Goal: Task Accomplishment & Management: Complete application form

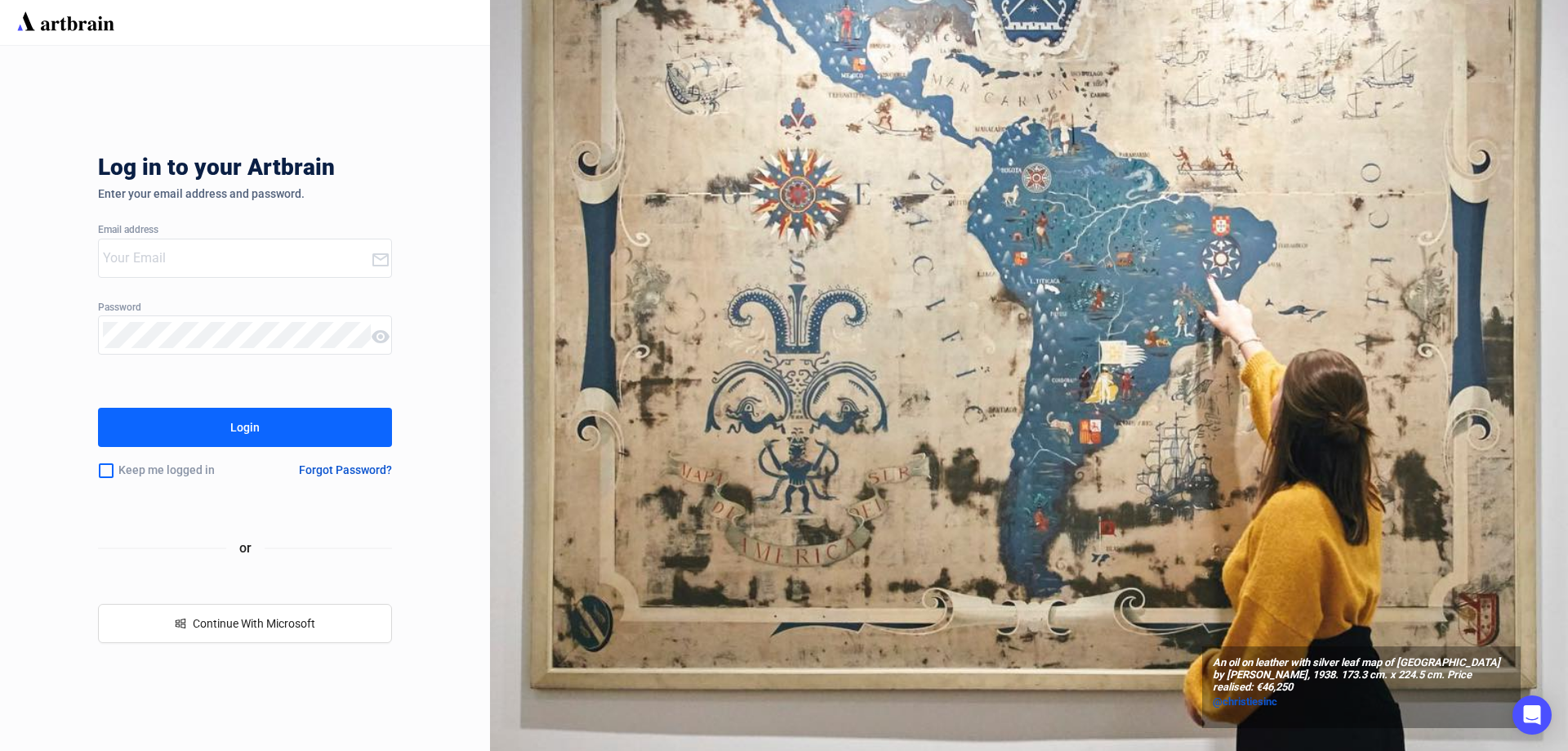
type input "[EMAIL_ADDRESS][DOMAIN_NAME]"
click at [193, 418] on button "Login" at bounding box center [245, 427] width 294 height 39
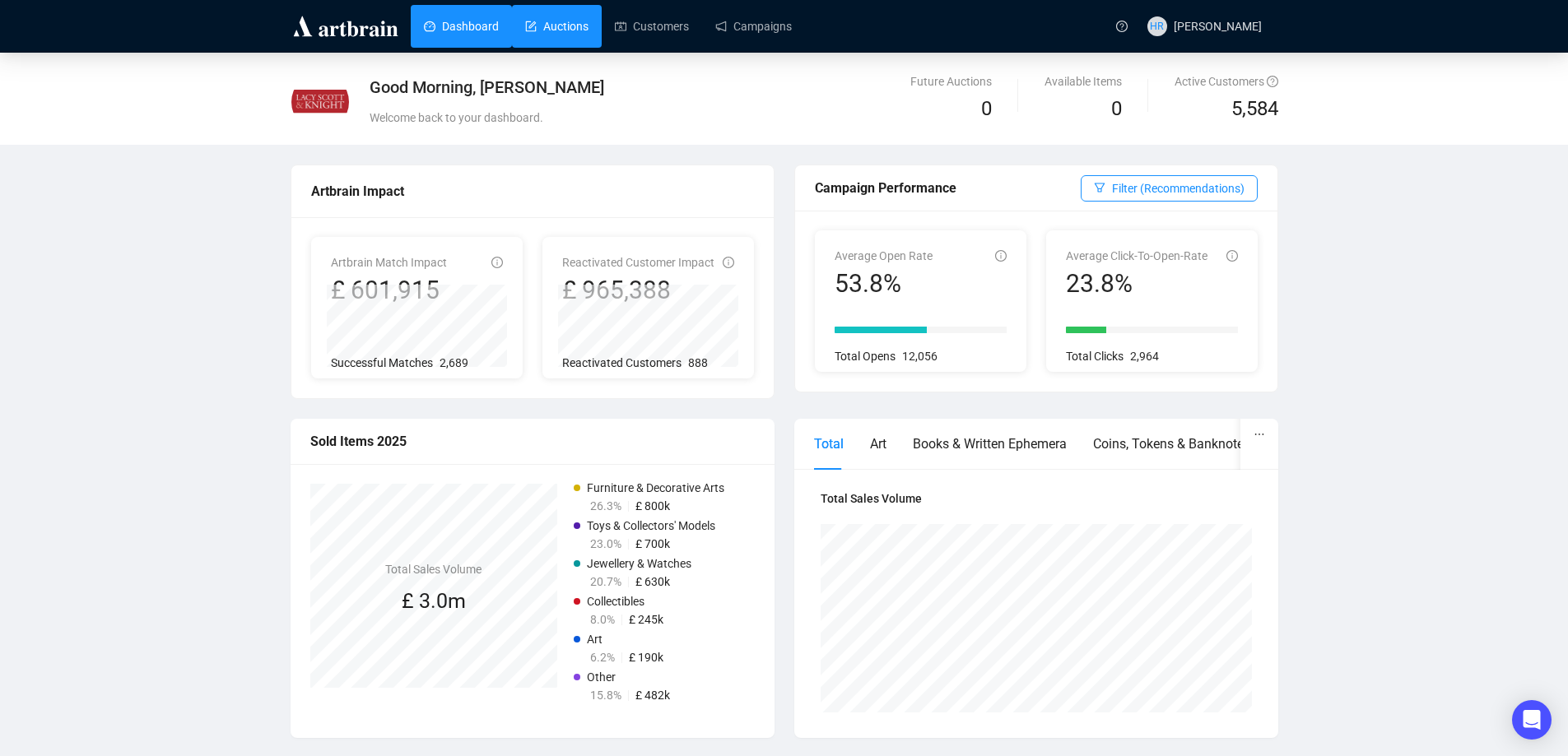
click at [540, 29] on link "Auctions" at bounding box center [557, 26] width 64 height 42
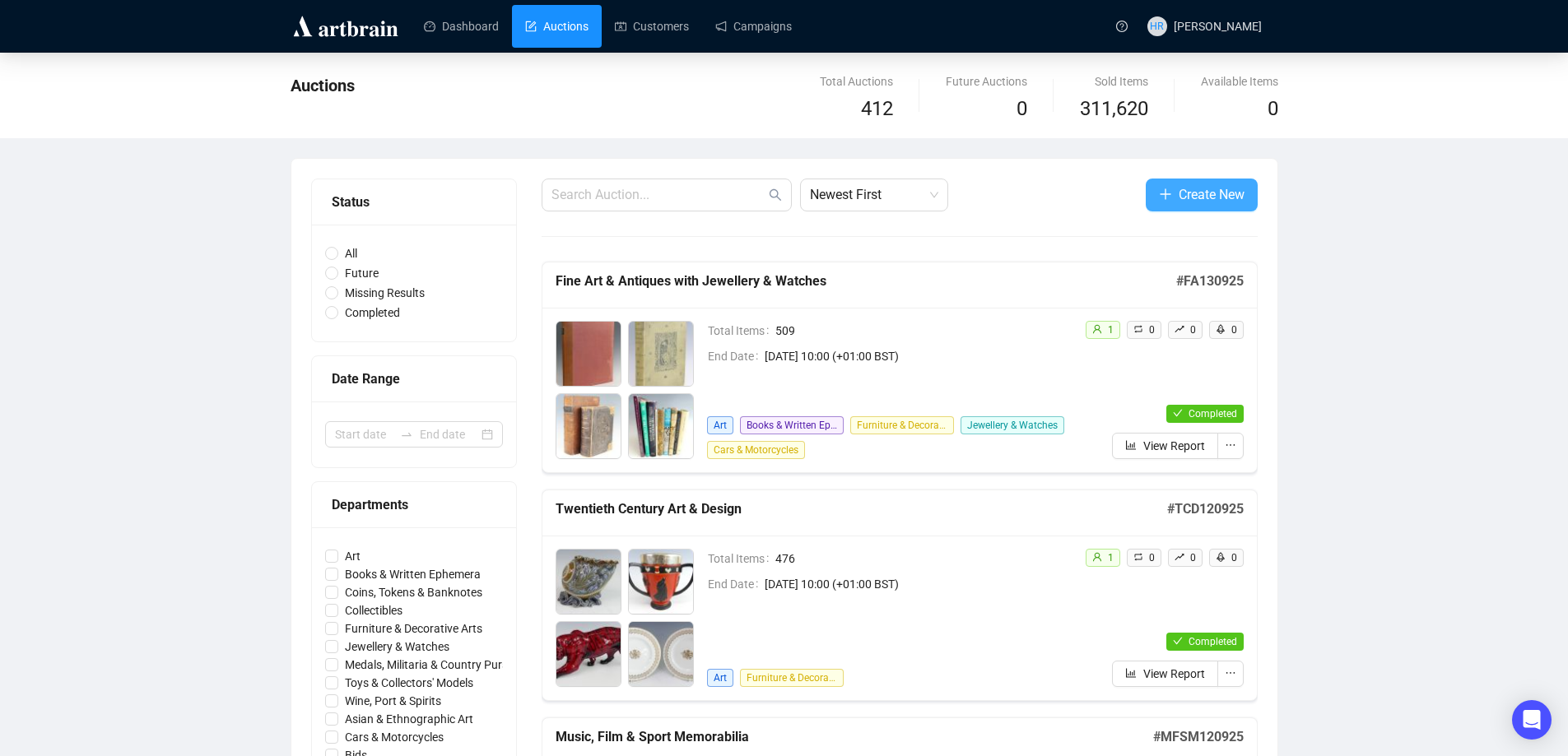
click at [1161, 193] on icon "plus" at bounding box center [1165, 194] width 13 height 13
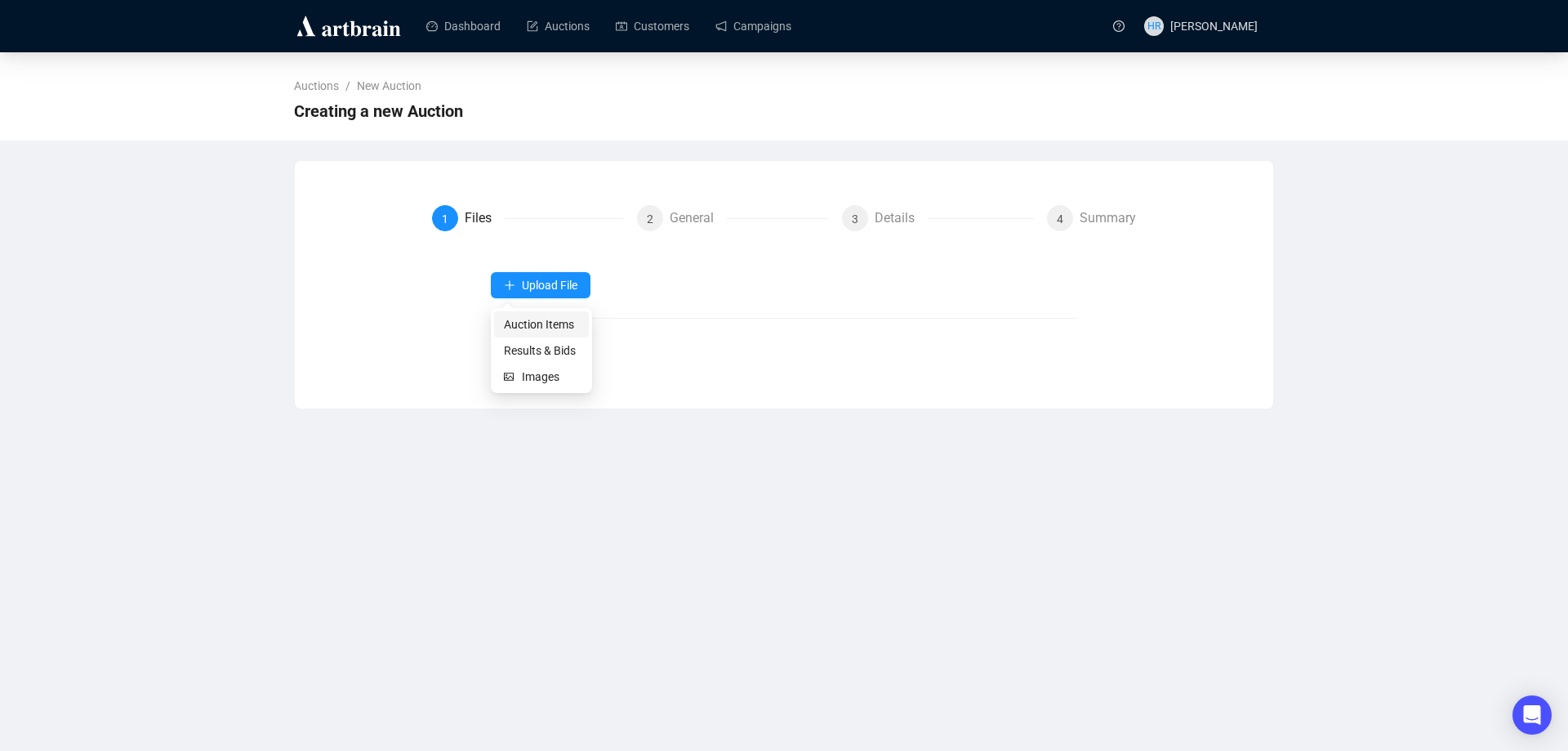
click at [523, 318] on span "Auction Items" at bounding box center [542, 325] width 75 height 18
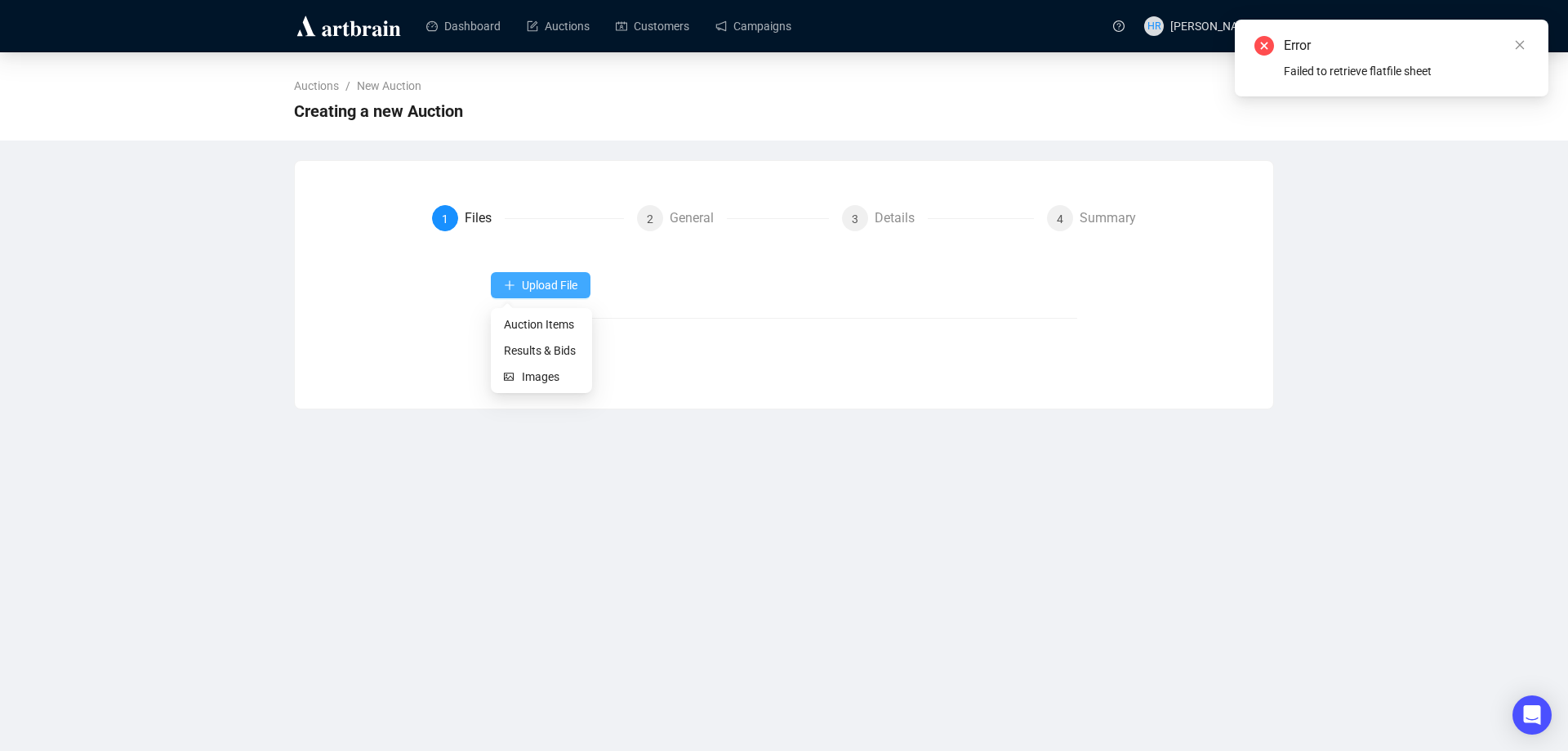
click at [499, 285] on button "Upload File" at bounding box center [541, 285] width 100 height 27
click at [517, 321] on span "Auction Items" at bounding box center [542, 325] width 75 height 18
click at [1520, 43] on icon "close" at bounding box center [1519, 45] width 11 height 11
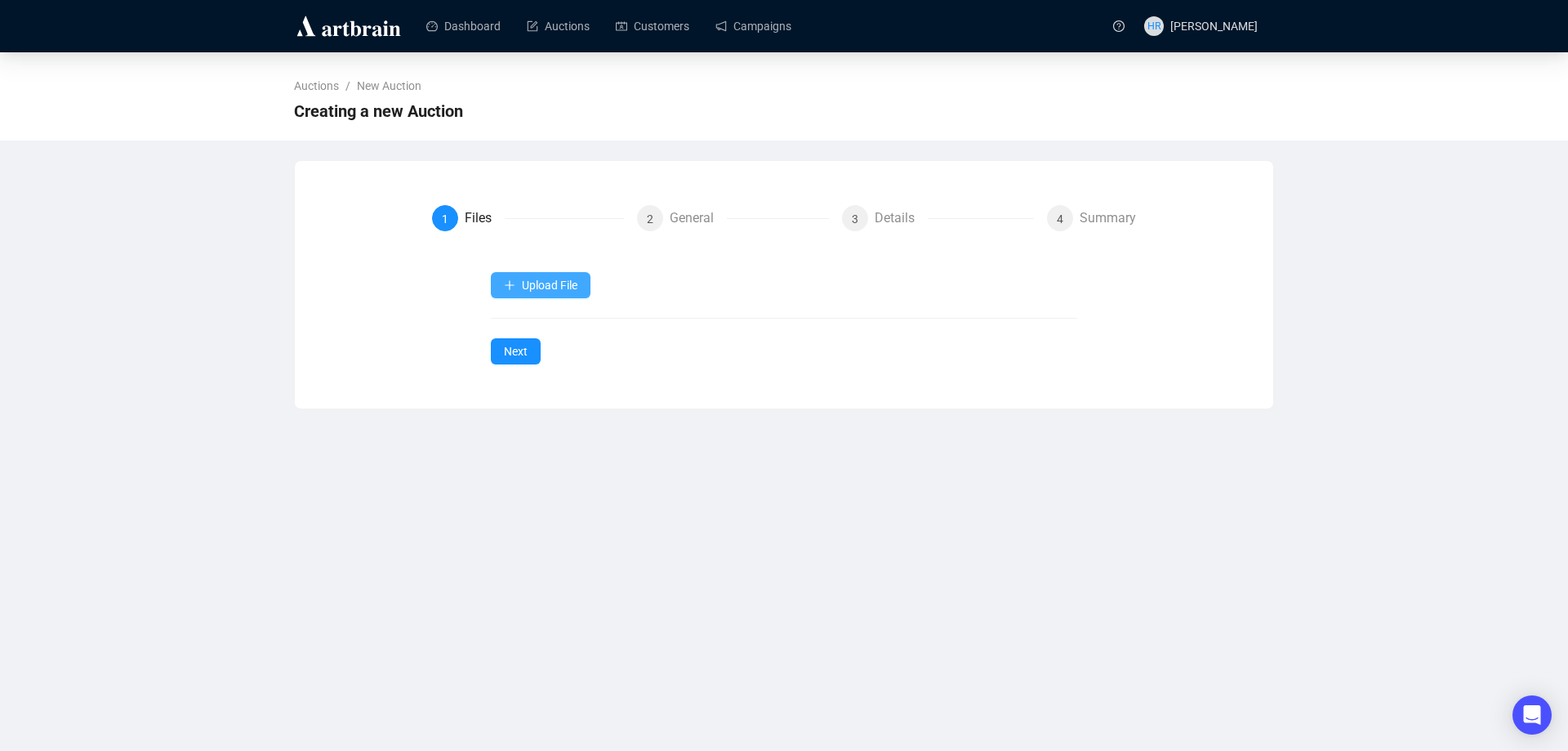
click at [508, 282] on icon "plus" at bounding box center [510, 285] width 11 height 11
click at [509, 326] on span "Auction Items" at bounding box center [542, 325] width 75 height 18
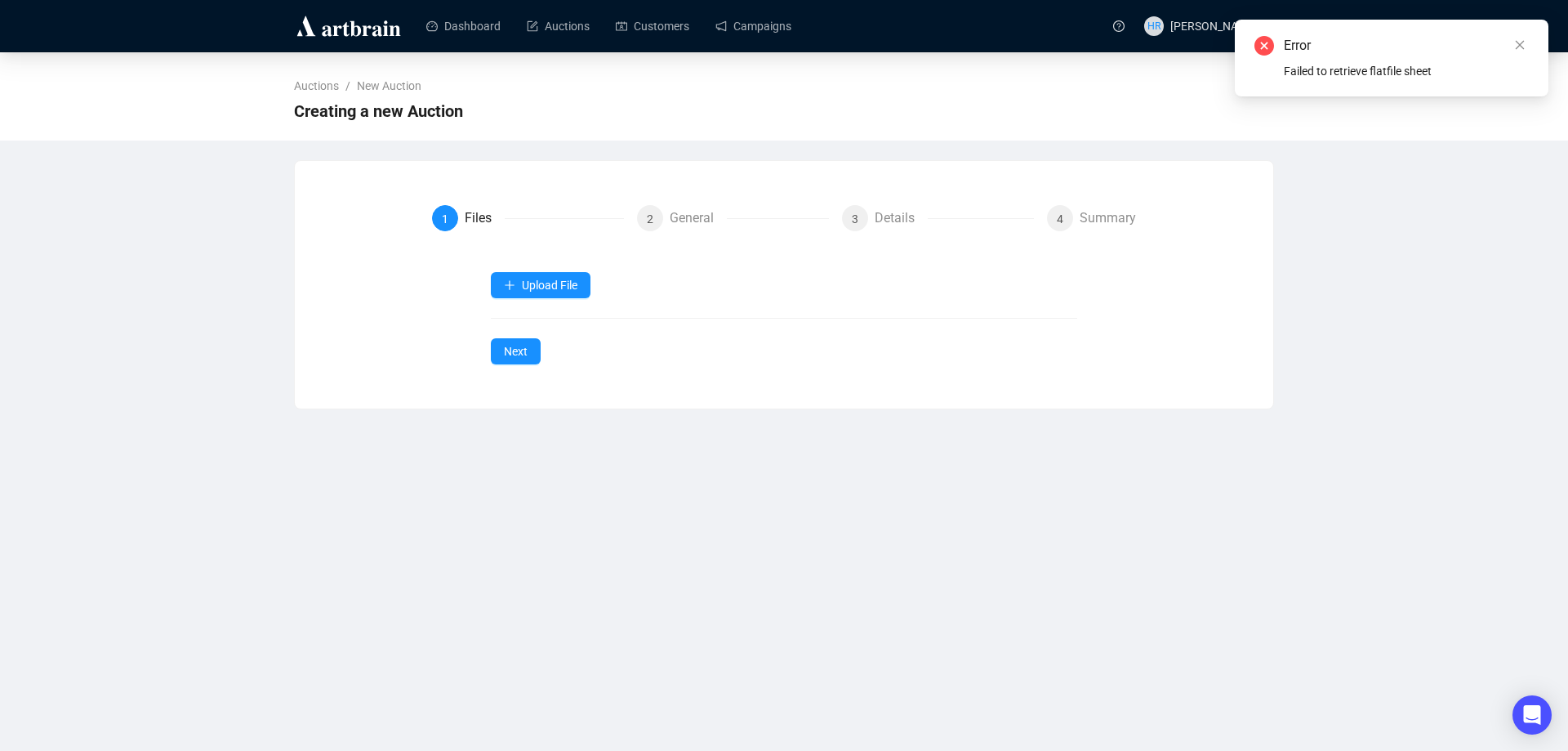
click at [509, 298] on div "Upload File Next" at bounding box center [784, 318] width 587 height 93
click at [507, 279] on span "button" at bounding box center [510, 285] width 11 height 13
click at [517, 350] on span "Results & Bids" at bounding box center [542, 351] width 75 height 18
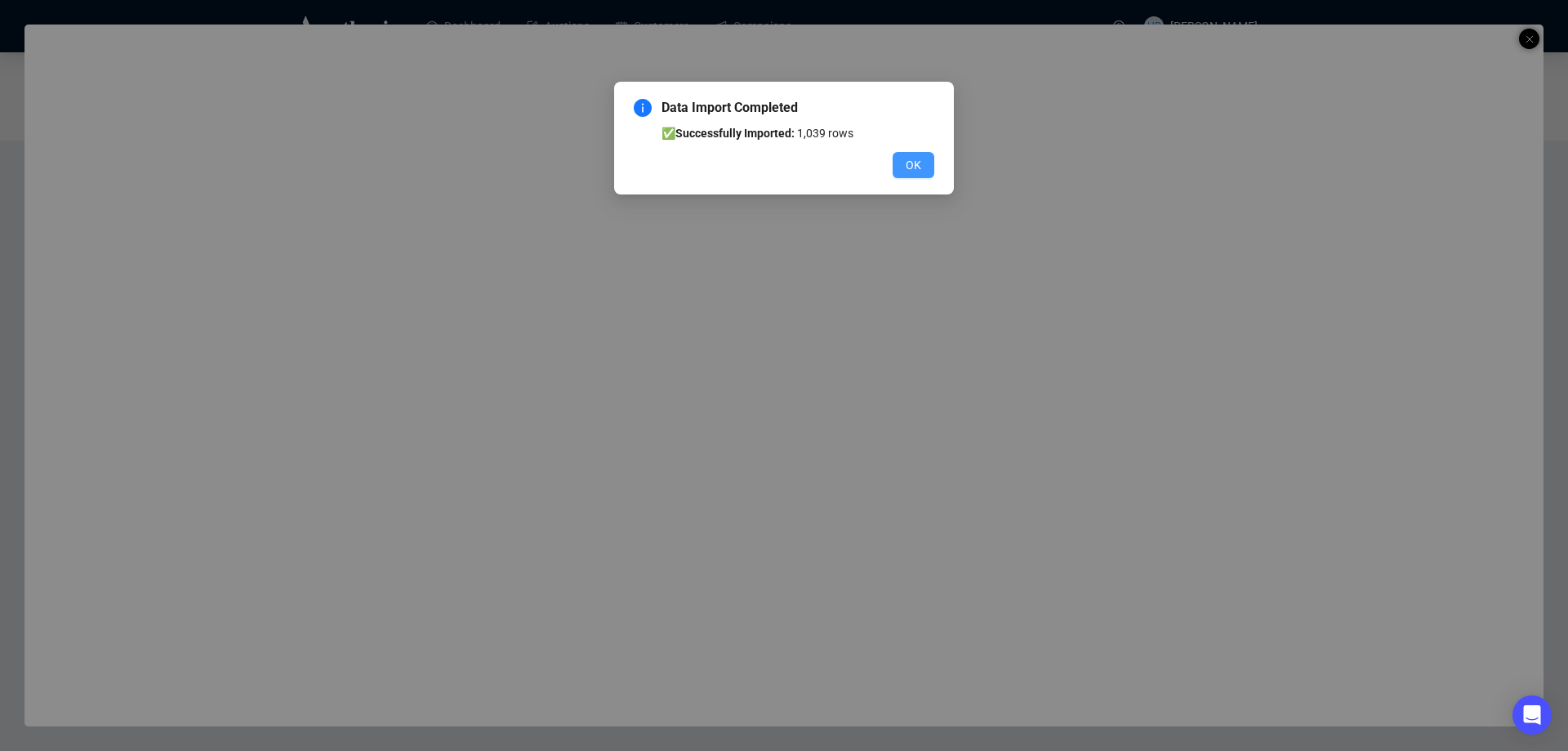
click at [913, 156] on span "OK" at bounding box center [913, 165] width 16 height 18
click at [913, 156] on div "Data Import Completed ✅ Successfully Imported: 1,039 rows OK" at bounding box center [784, 375] width 1568 height 751
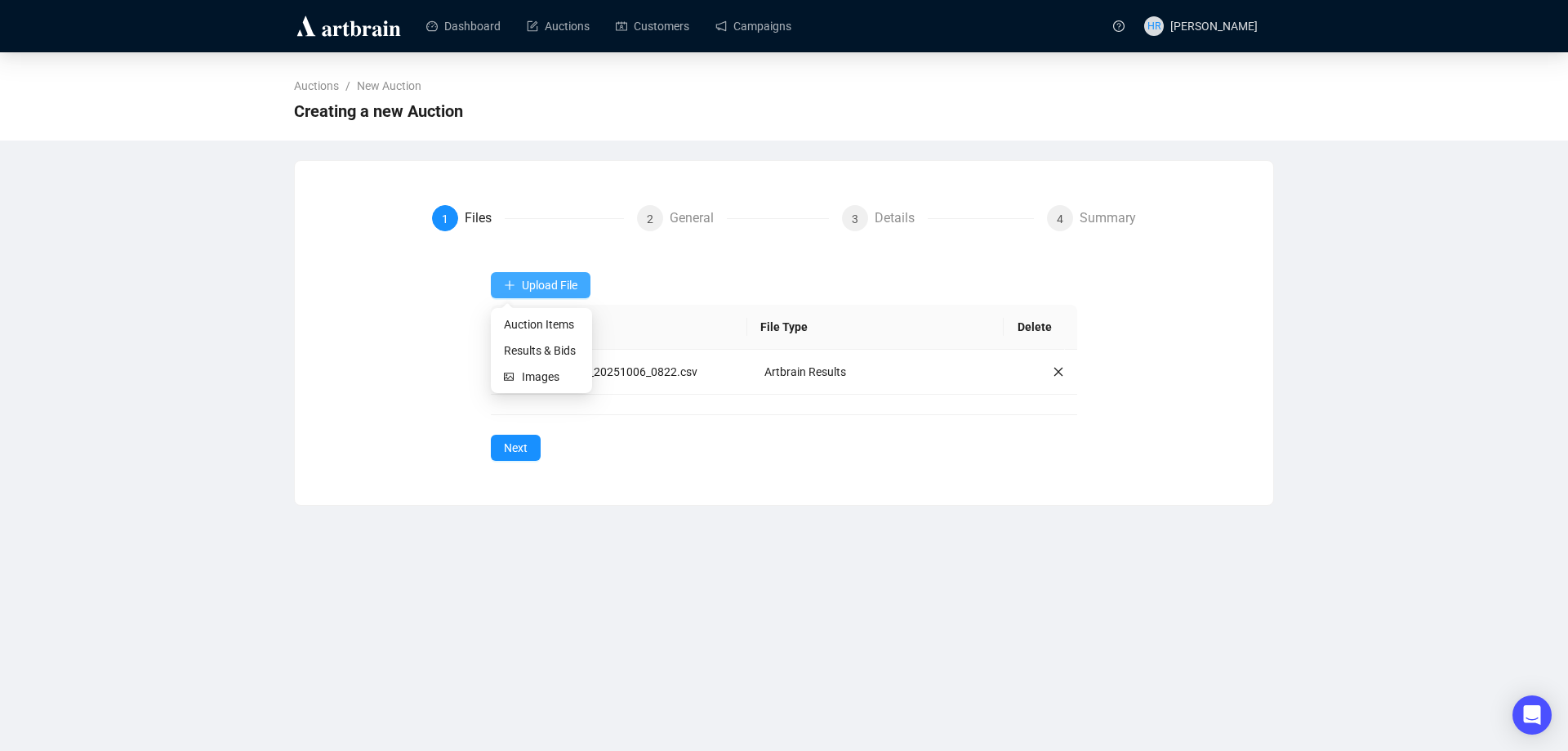
click at [573, 282] on span "Upload File" at bounding box center [549, 285] width 56 height 13
click at [523, 322] on span "Auction Items" at bounding box center [542, 325] width 75 height 18
click at [510, 332] on span "Auction Items" at bounding box center [542, 325] width 75 height 18
click at [520, 447] on span "Next" at bounding box center [516, 448] width 24 height 18
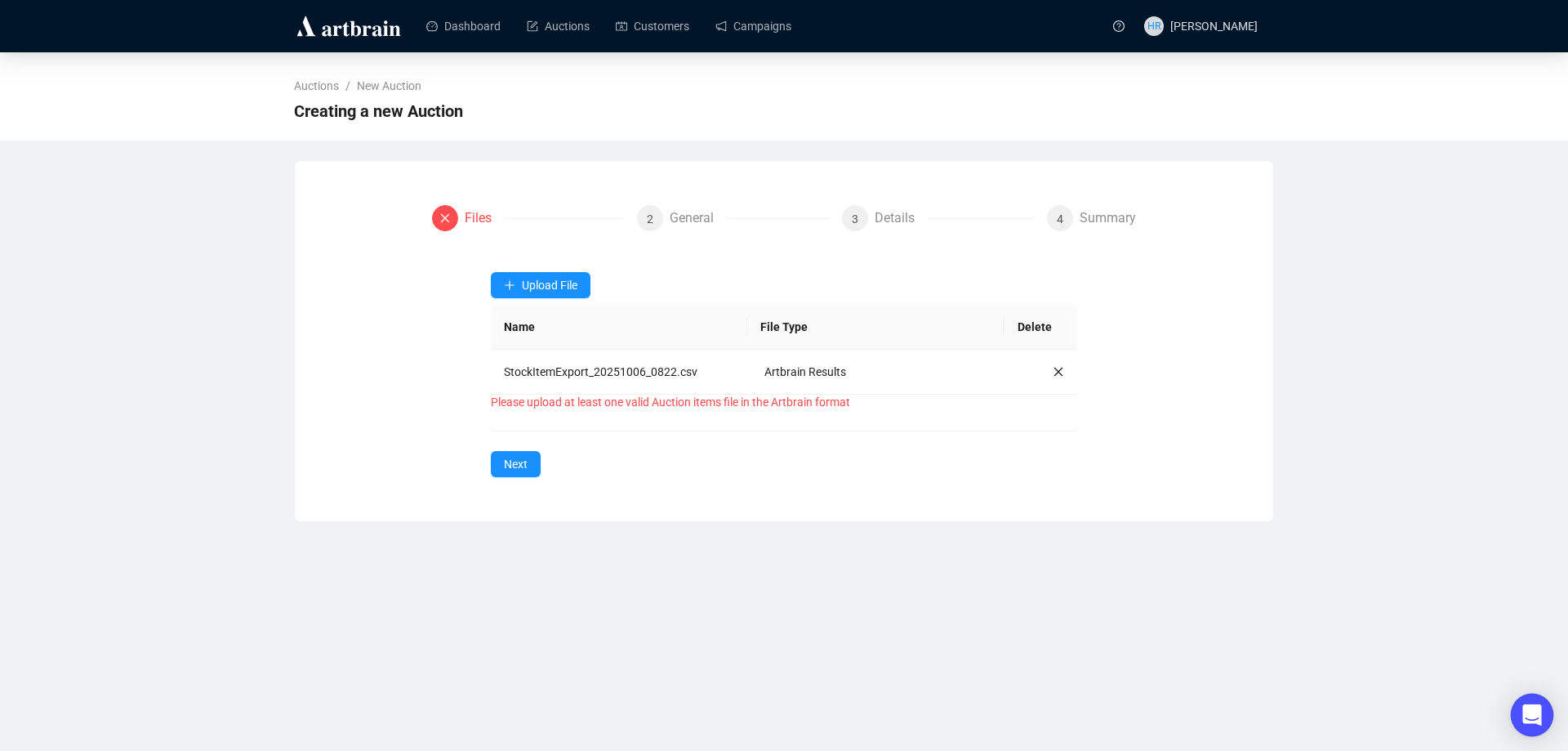
click at [1514, 720] on div "Open Intercom Messenger" at bounding box center [1532, 715] width 43 height 43
click at [1514, 720] on body "Dashboard Auctions Customers Campaigns HR Helen Robson Auctions / New Auction C…" at bounding box center [784, 375] width 1568 height 751
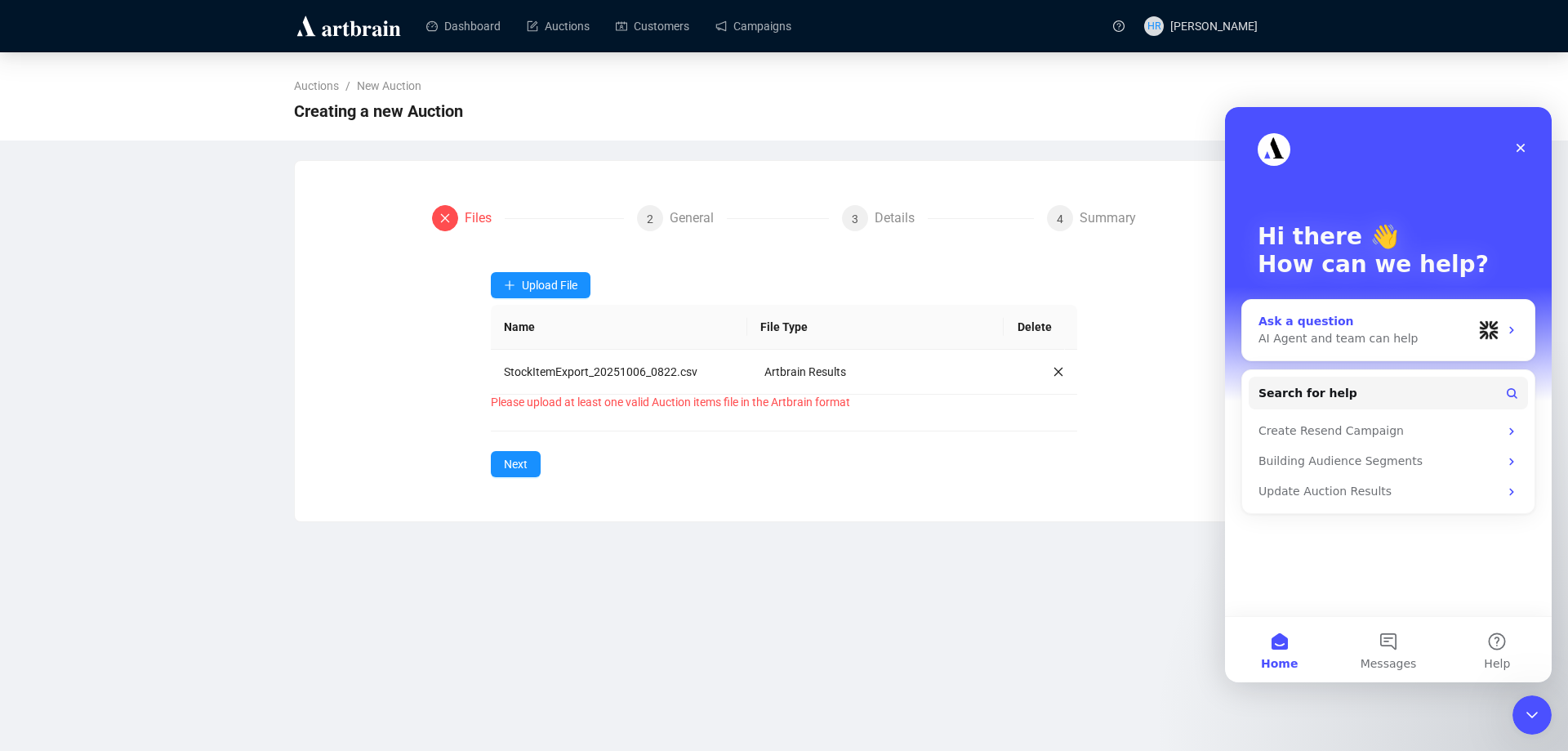
click at [1295, 319] on div "Ask a question" at bounding box center [1365, 321] width 214 height 17
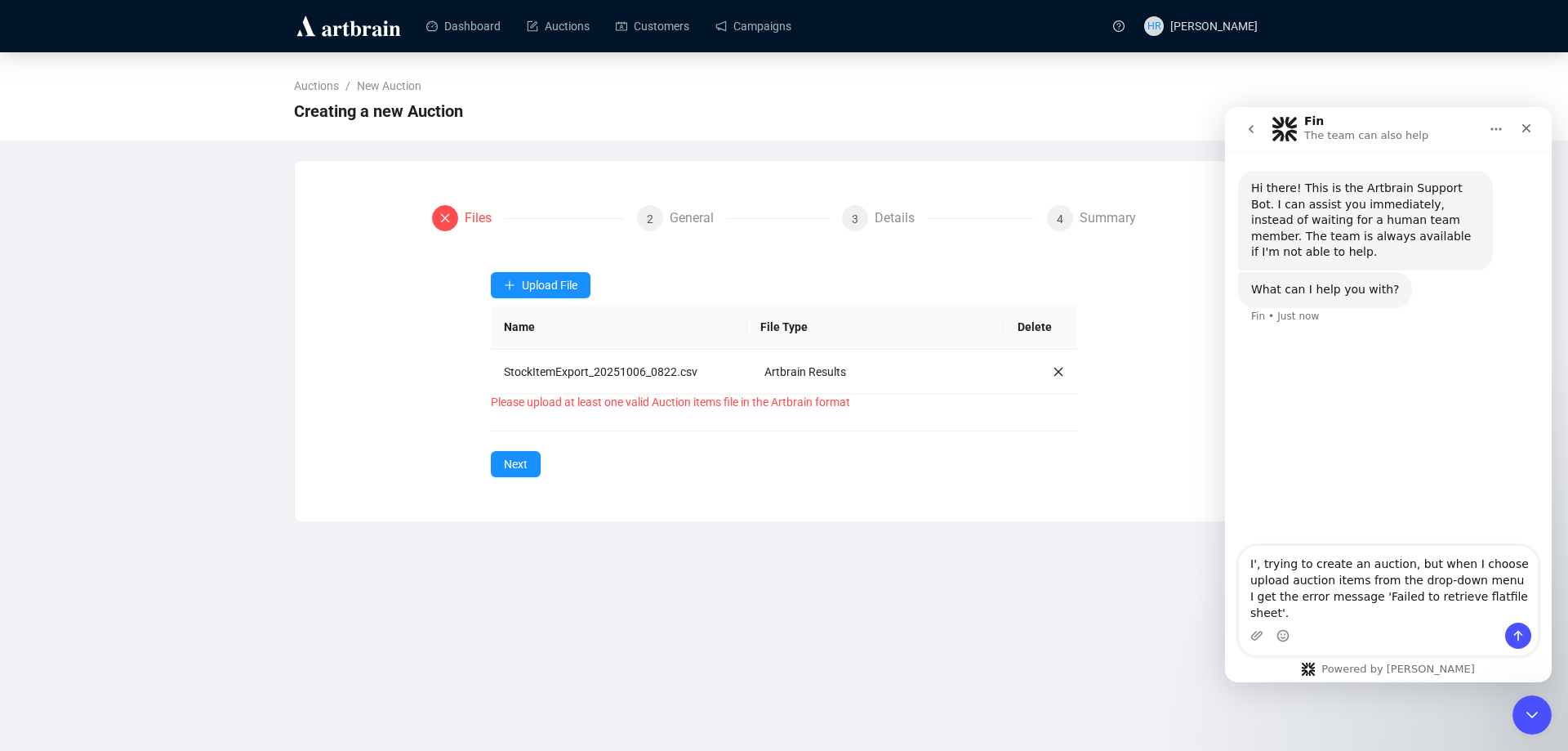
click at [1257, 579] on textarea "I', trying to create an auction, but when I choose upload auction items from th…" at bounding box center [1388, 584] width 299 height 77
type textarea "I'm trying to create an auction, but when I choose upload auction items from th…"
click at [1247, 635] on div "Intercom messenger" at bounding box center [1388, 635] width 299 height 27
click at [1260, 636] on icon "Upload attachment" at bounding box center [1256, 635] width 13 height 13
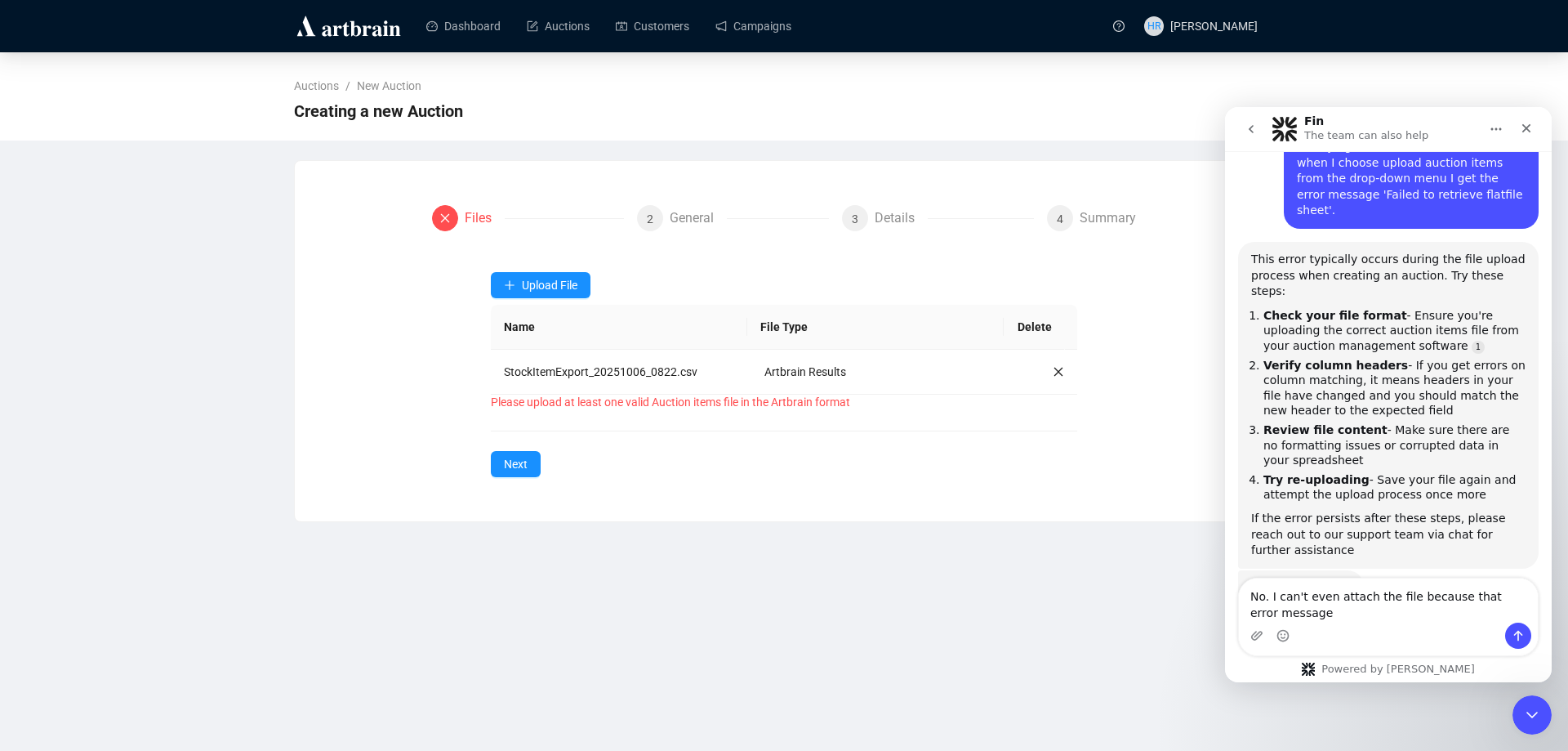
scroll to position [288, 0]
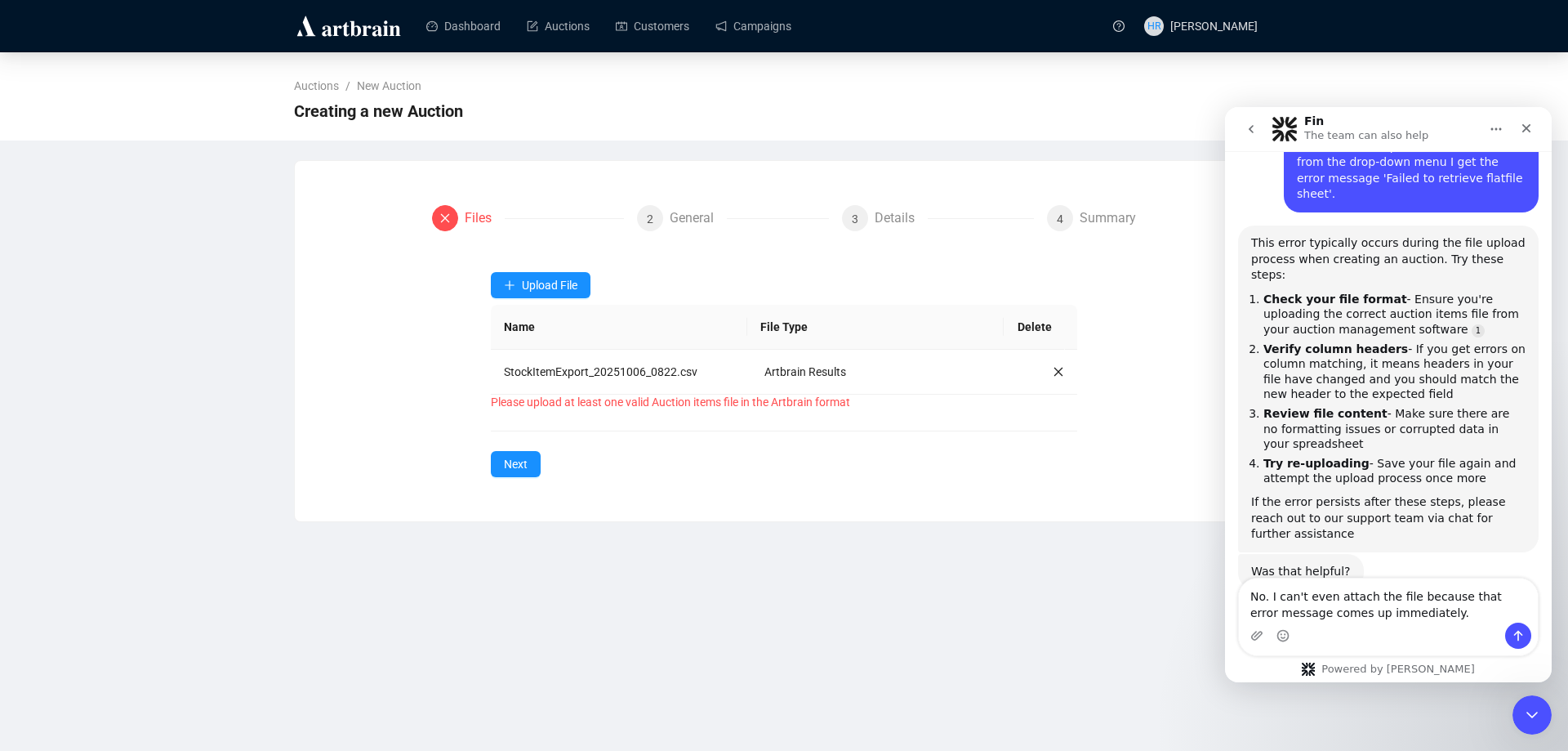
type textarea "No. I can't even attach the file because that error message comes up immediatel…"
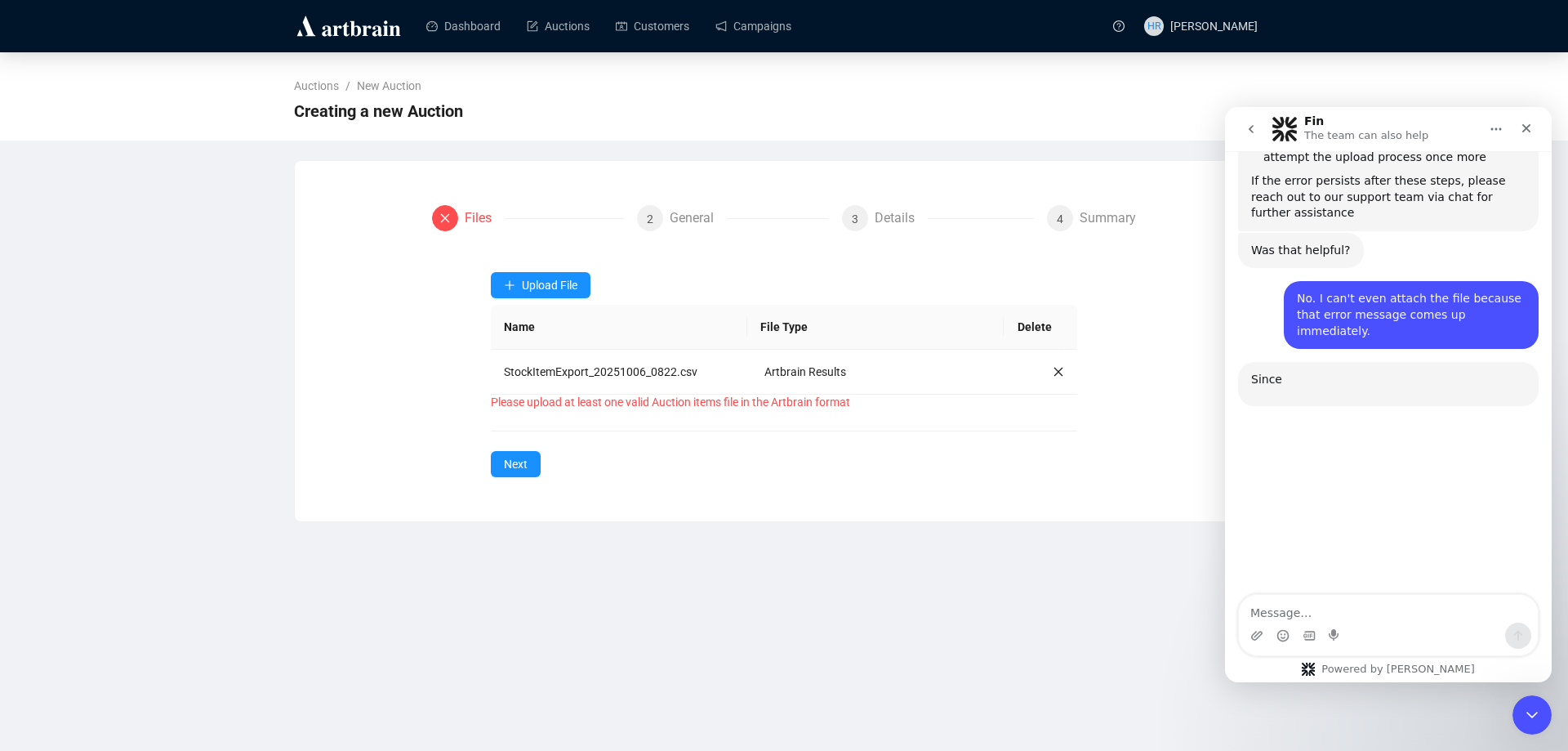
scroll to position [698, 0]
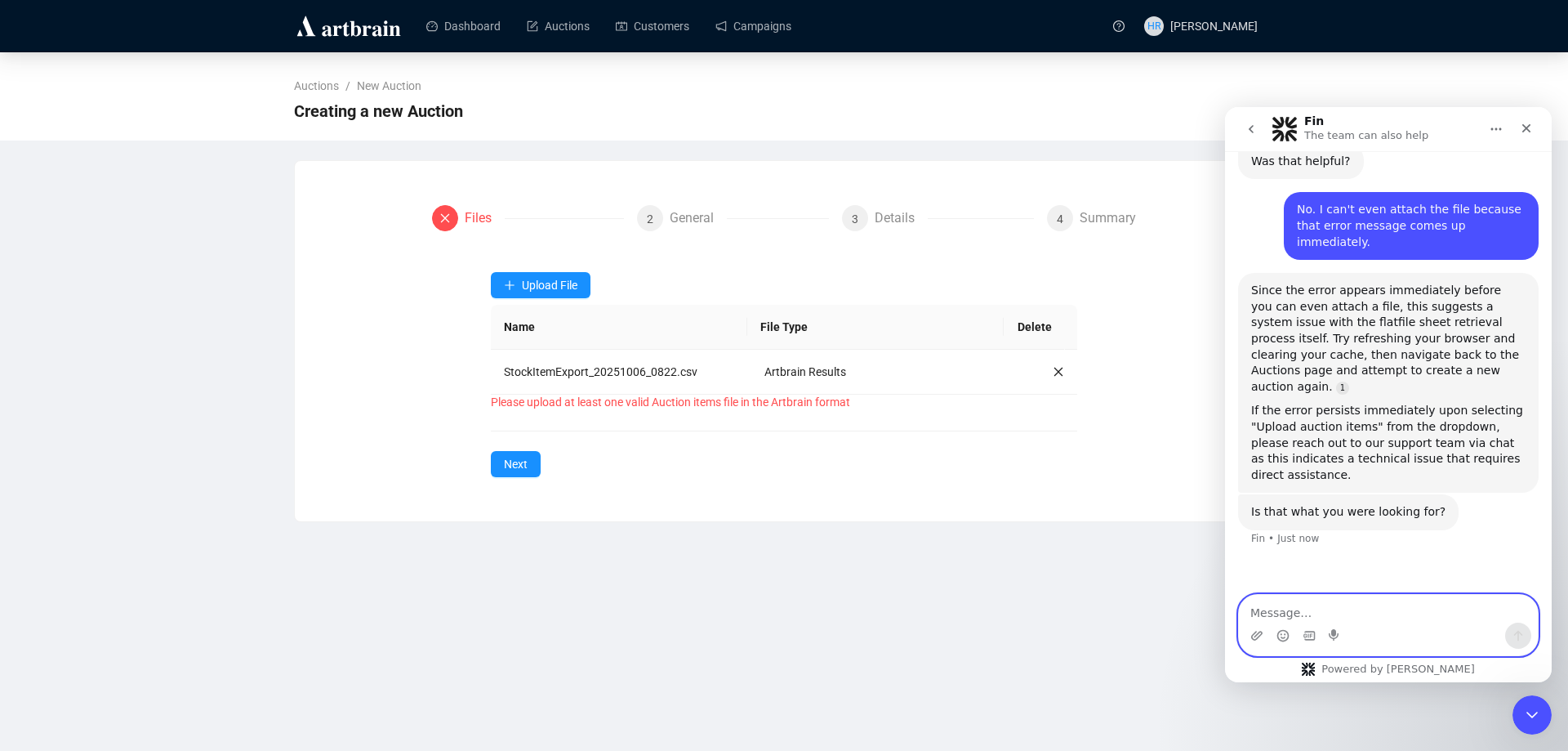
click at [1288, 609] on textarea "Message…" at bounding box center [1388, 609] width 299 height 28
type textarea "Support team please"
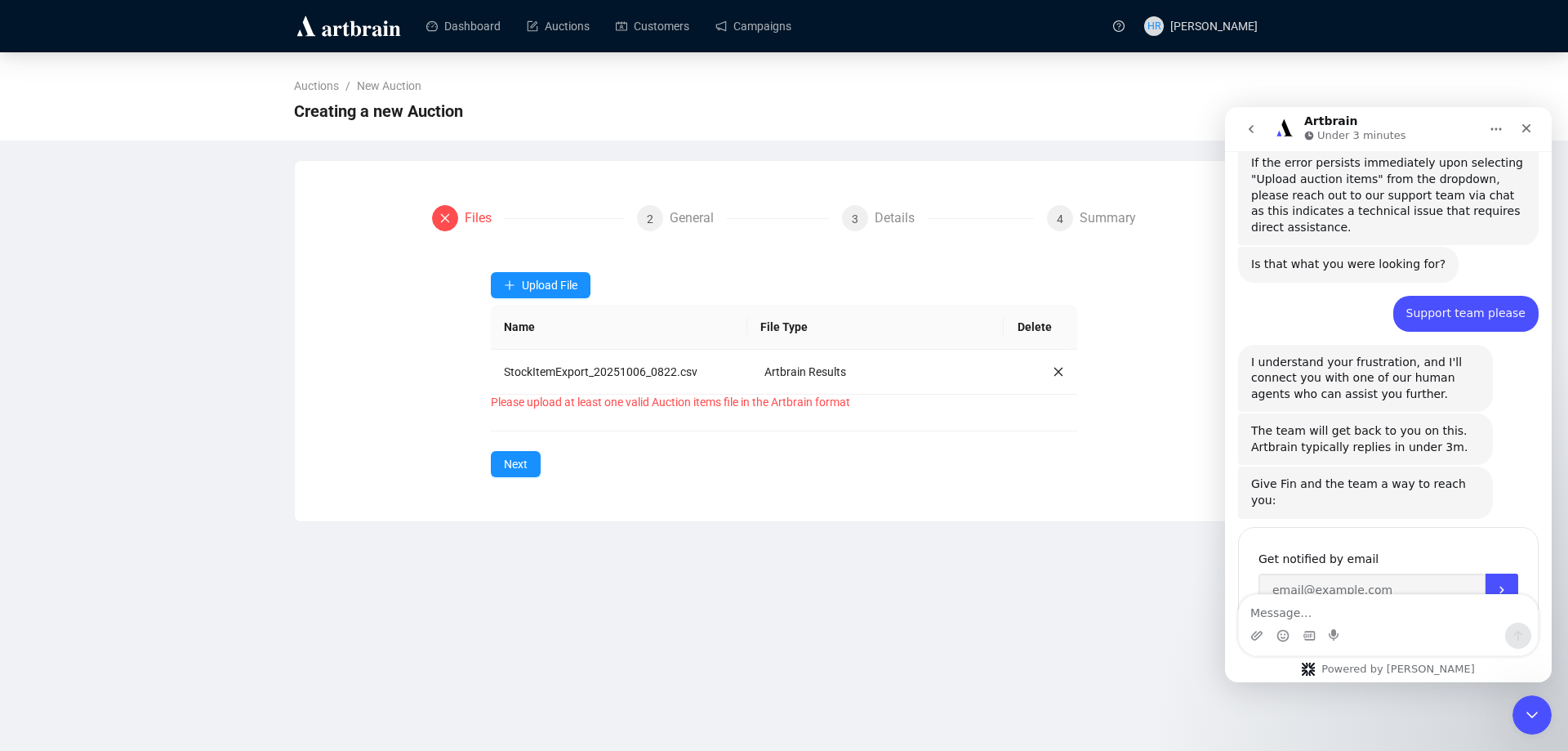
scroll to position [954, 0]
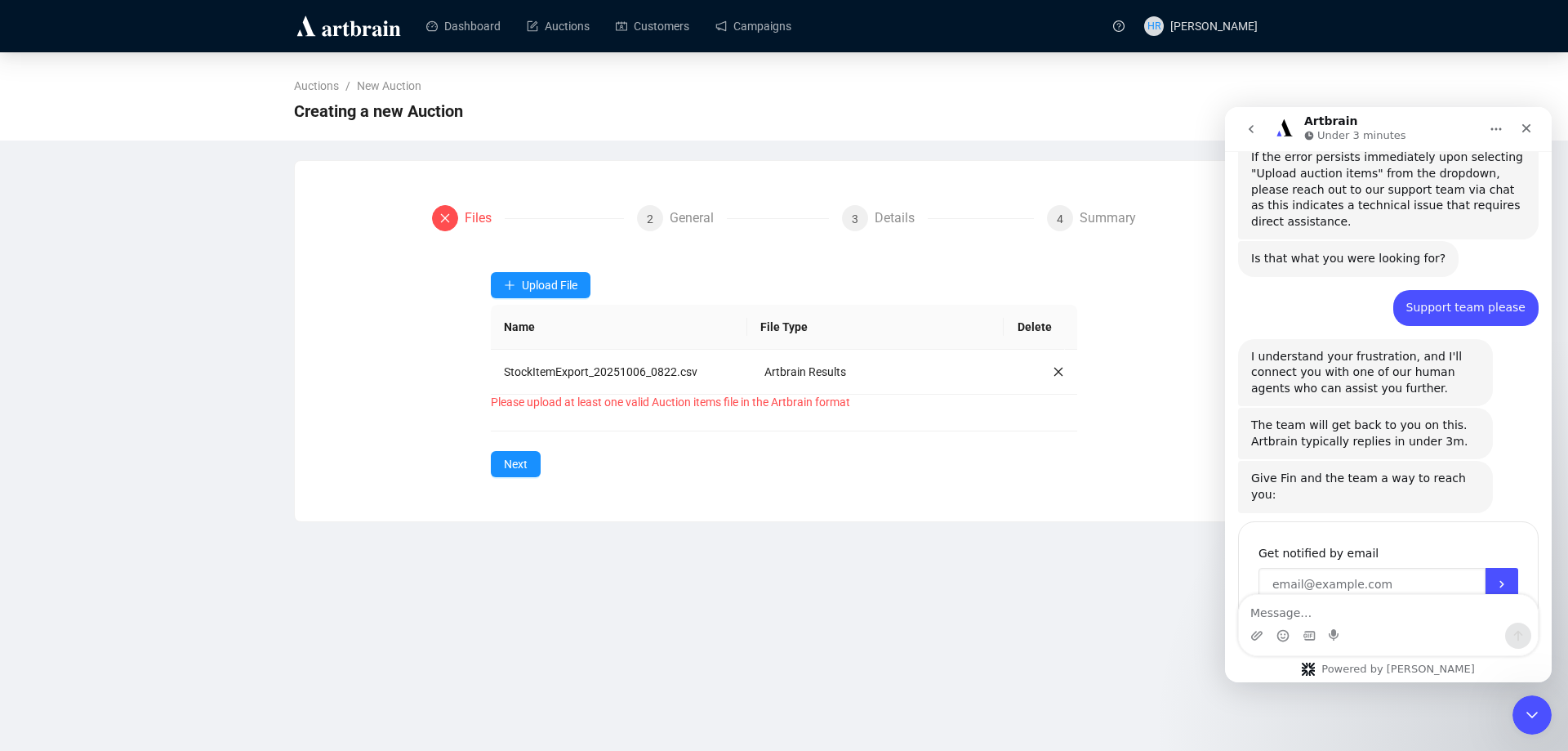
click at [1344, 568] on input "Enter your email" at bounding box center [1372, 584] width 227 height 33
type input "[EMAIL_ADDRESS][DOMAIN_NAME]"
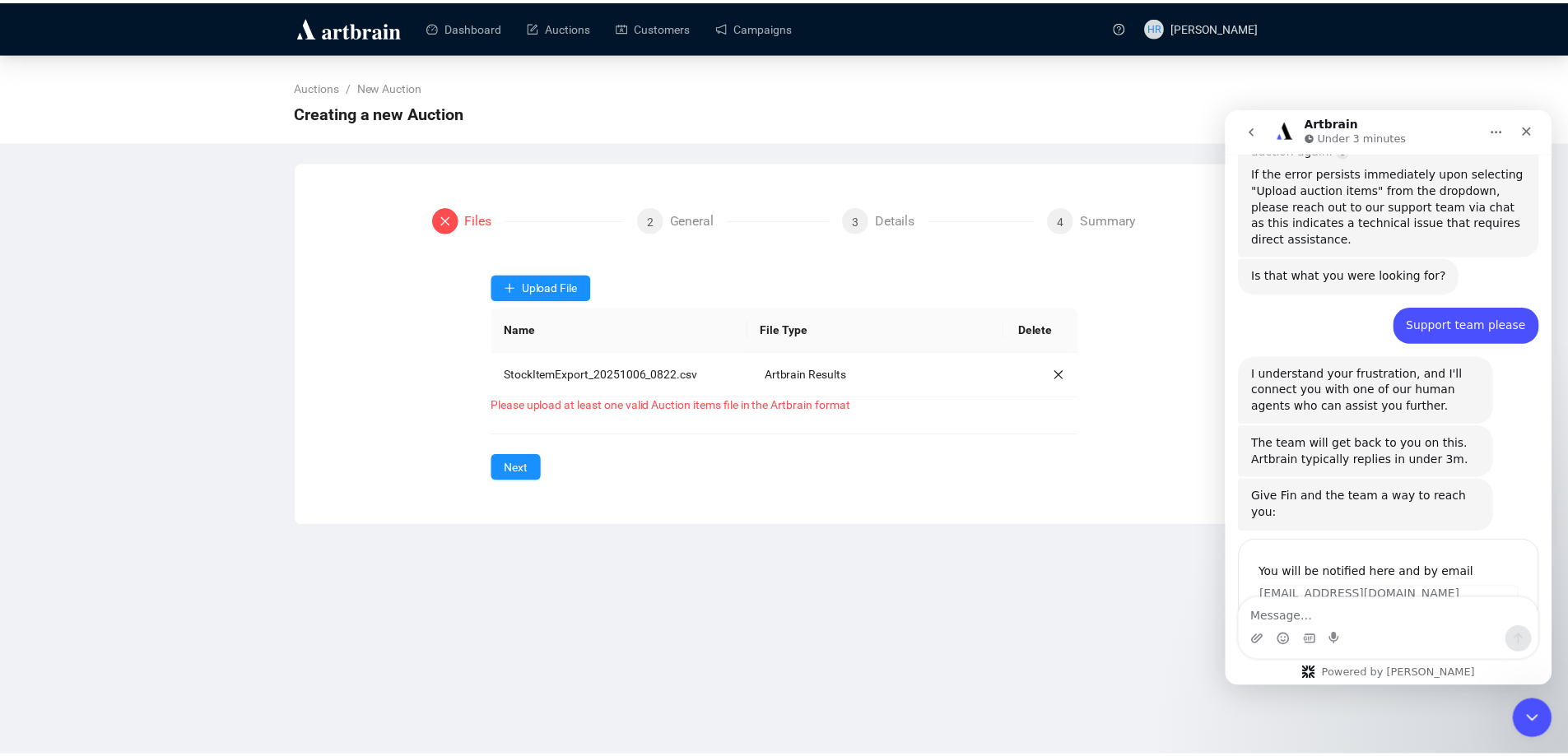
scroll to position [943, 0]
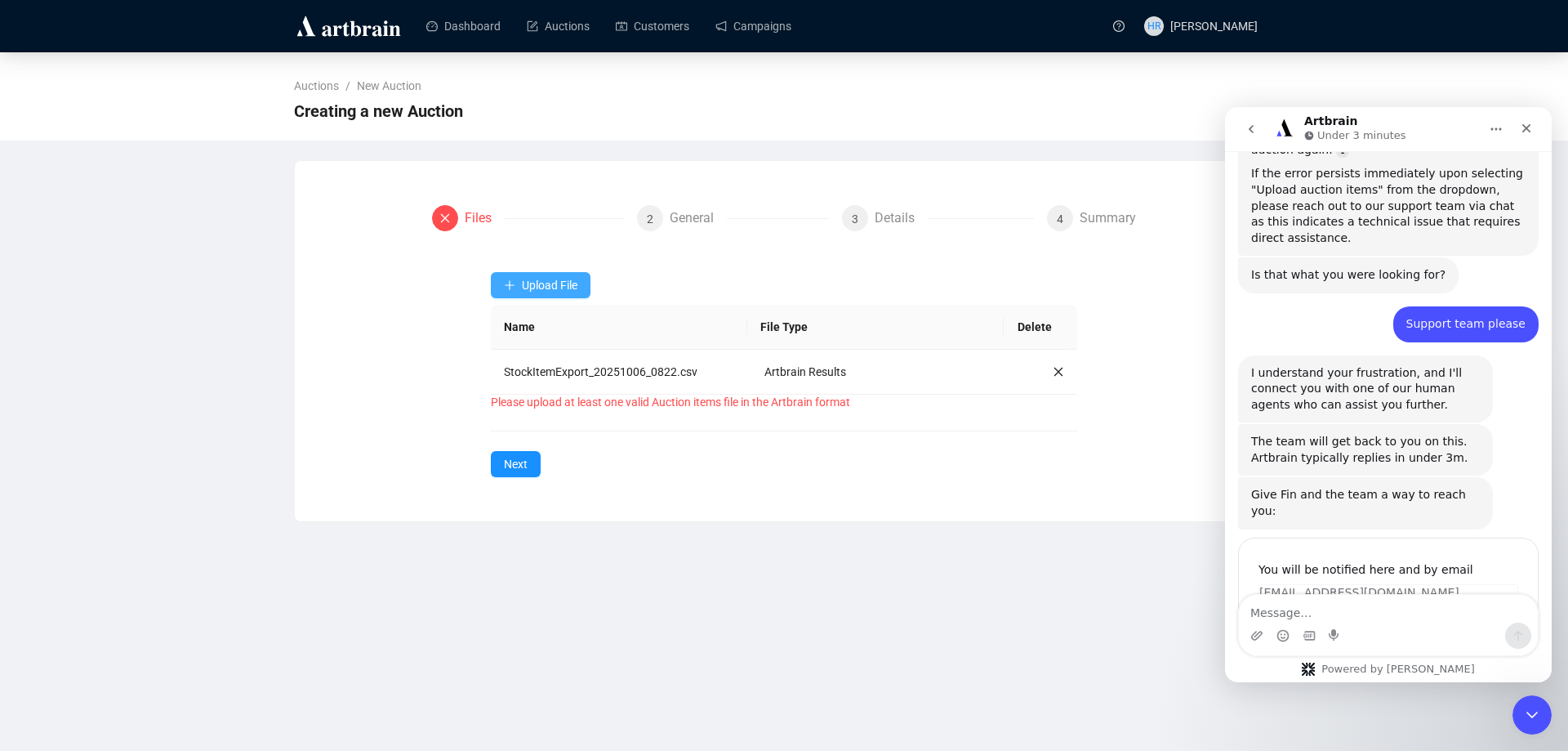
click at [516, 274] on button "Upload File" at bounding box center [541, 285] width 100 height 27
click at [519, 326] on span "Auction Items" at bounding box center [542, 325] width 75 height 18
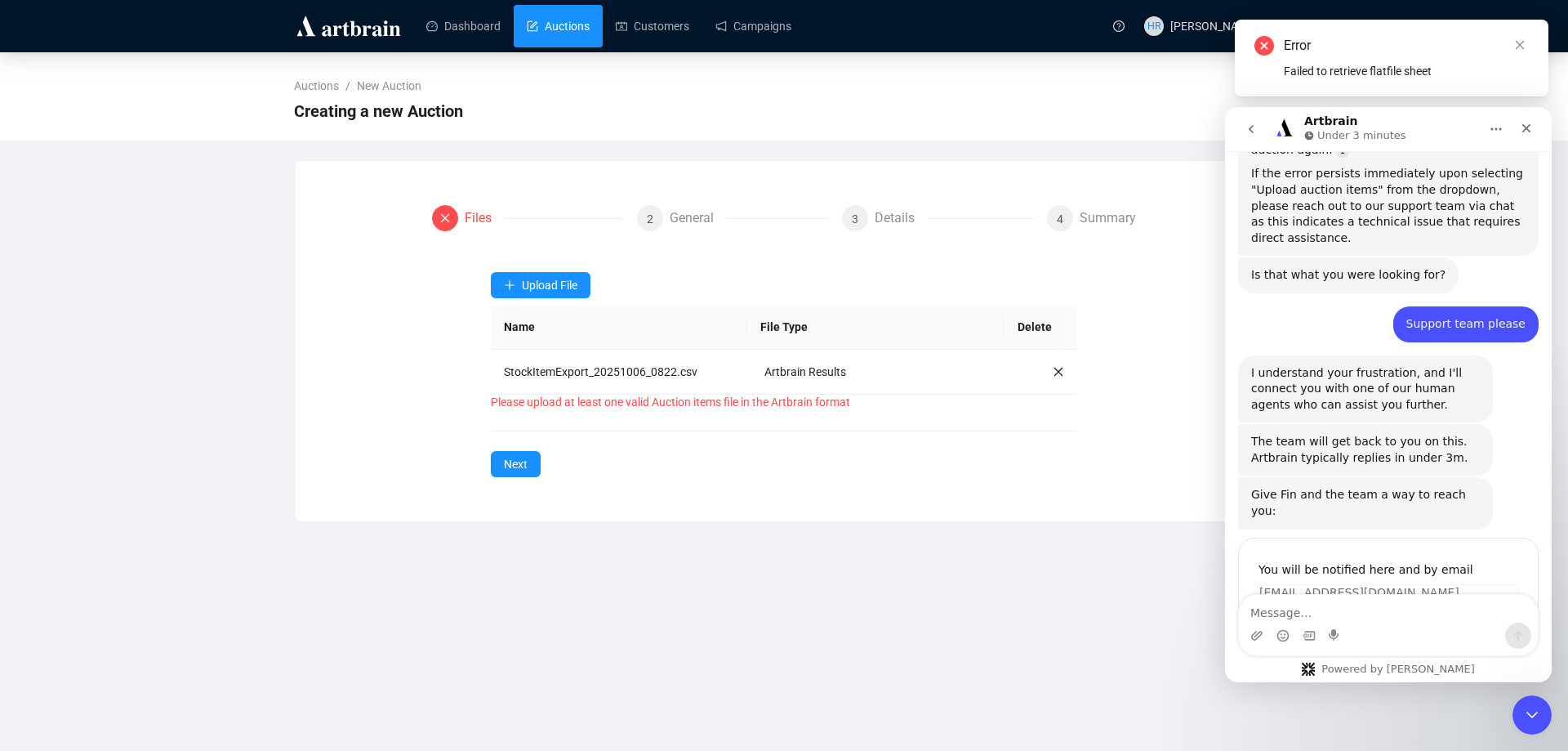
click at [558, 13] on link "Auctions" at bounding box center [558, 26] width 63 height 42
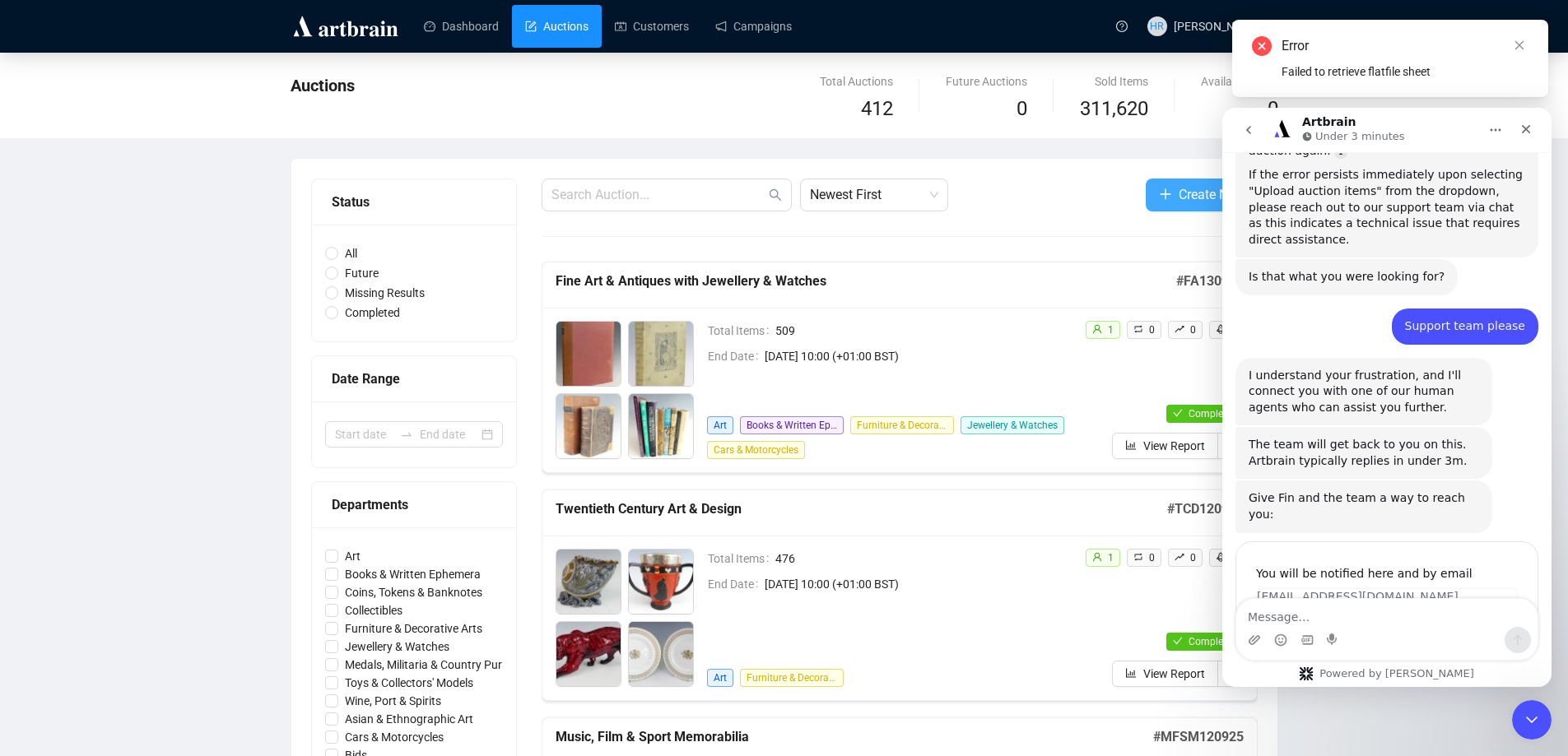
click at [1148, 198] on button "Create New" at bounding box center [1201, 195] width 112 height 33
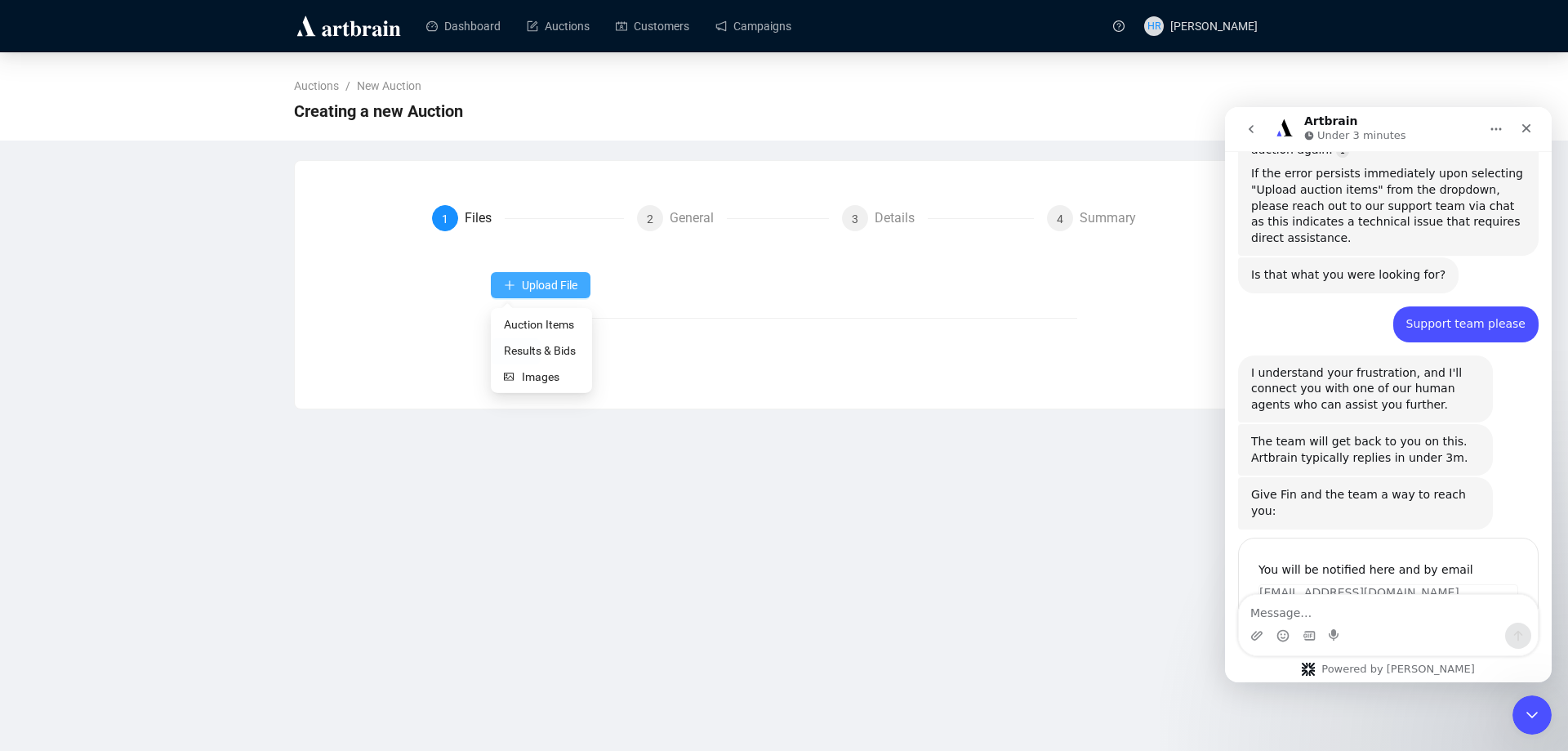
click at [505, 276] on button "Upload File" at bounding box center [541, 285] width 100 height 27
click at [518, 316] on span "Auction Items" at bounding box center [542, 325] width 75 height 18
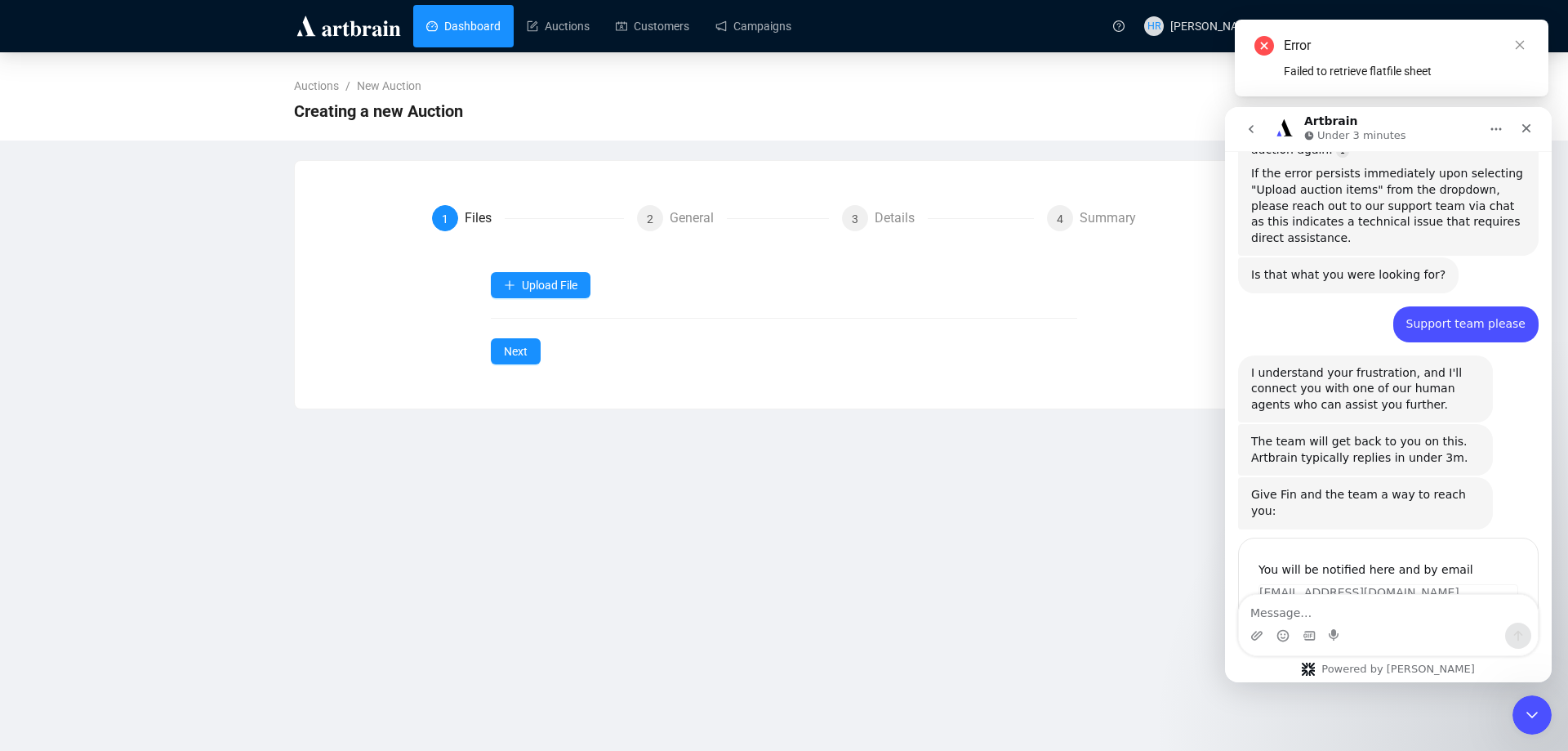
click at [497, 32] on link "Dashboard" at bounding box center [463, 26] width 74 height 42
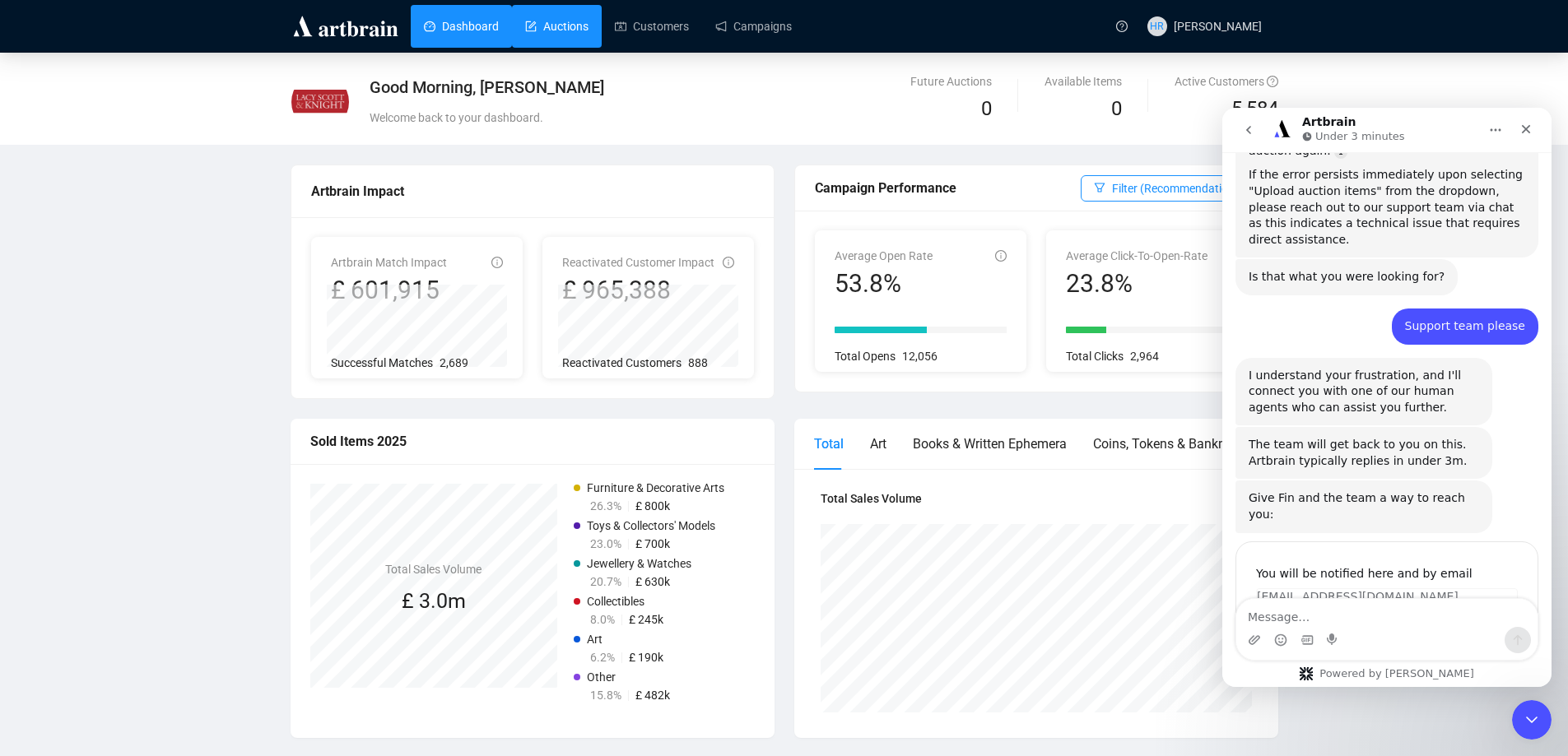
click at [554, 36] on link "Auctions" at bounding box center [557, 26] width 64 height 42
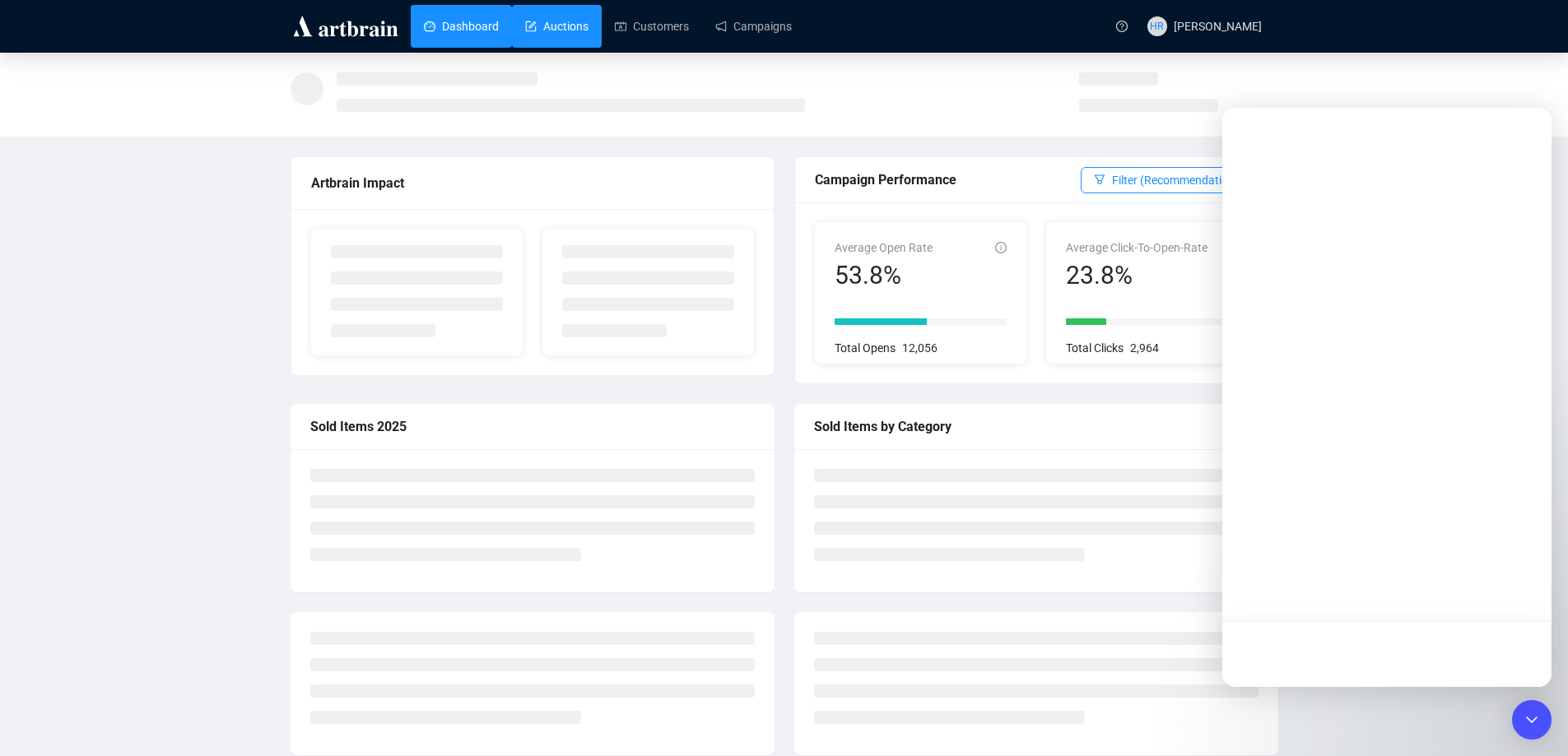
click at [539, 31] on link "Auctions" at bounding box center [557, 26] width 64 height 42
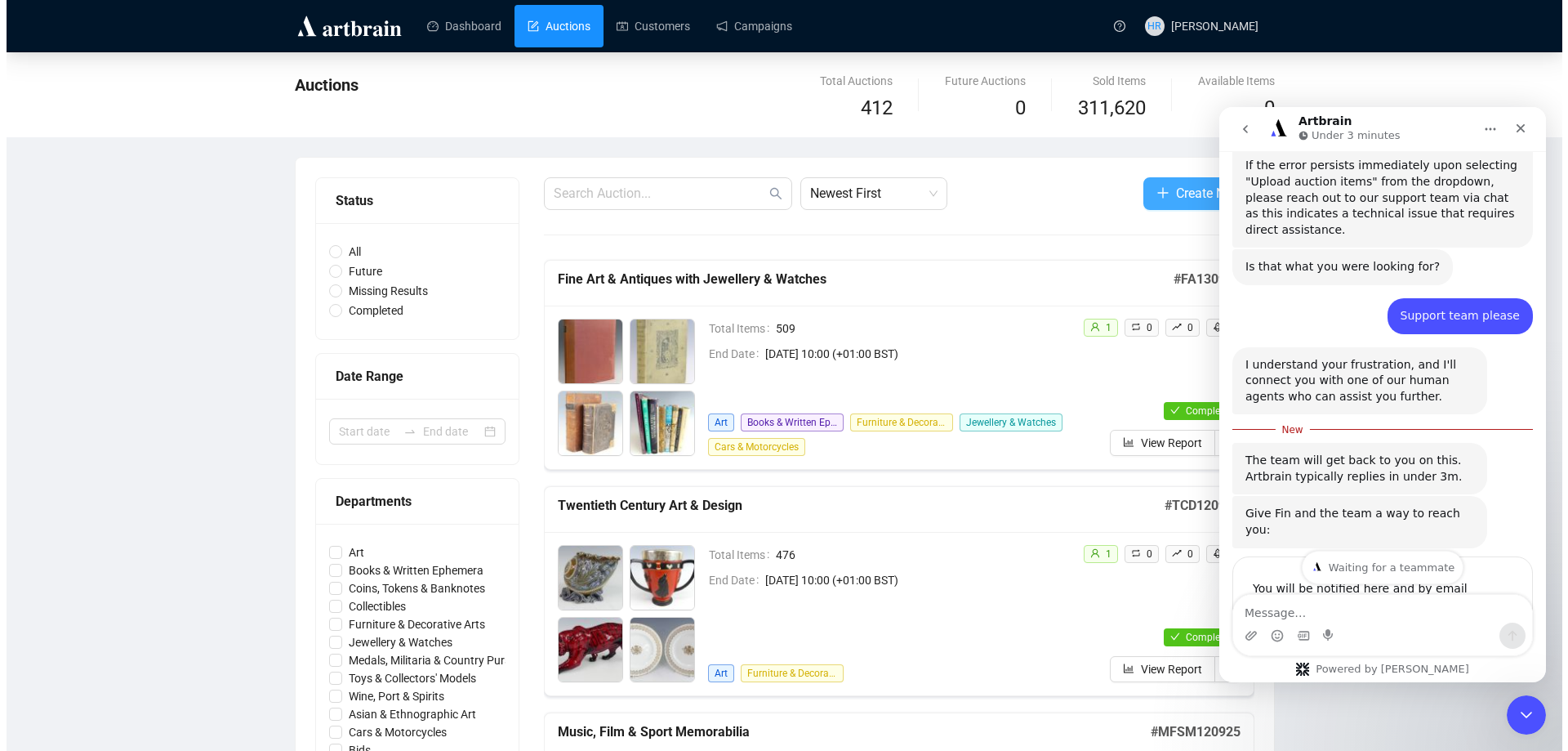
scroll to position [965, 0]
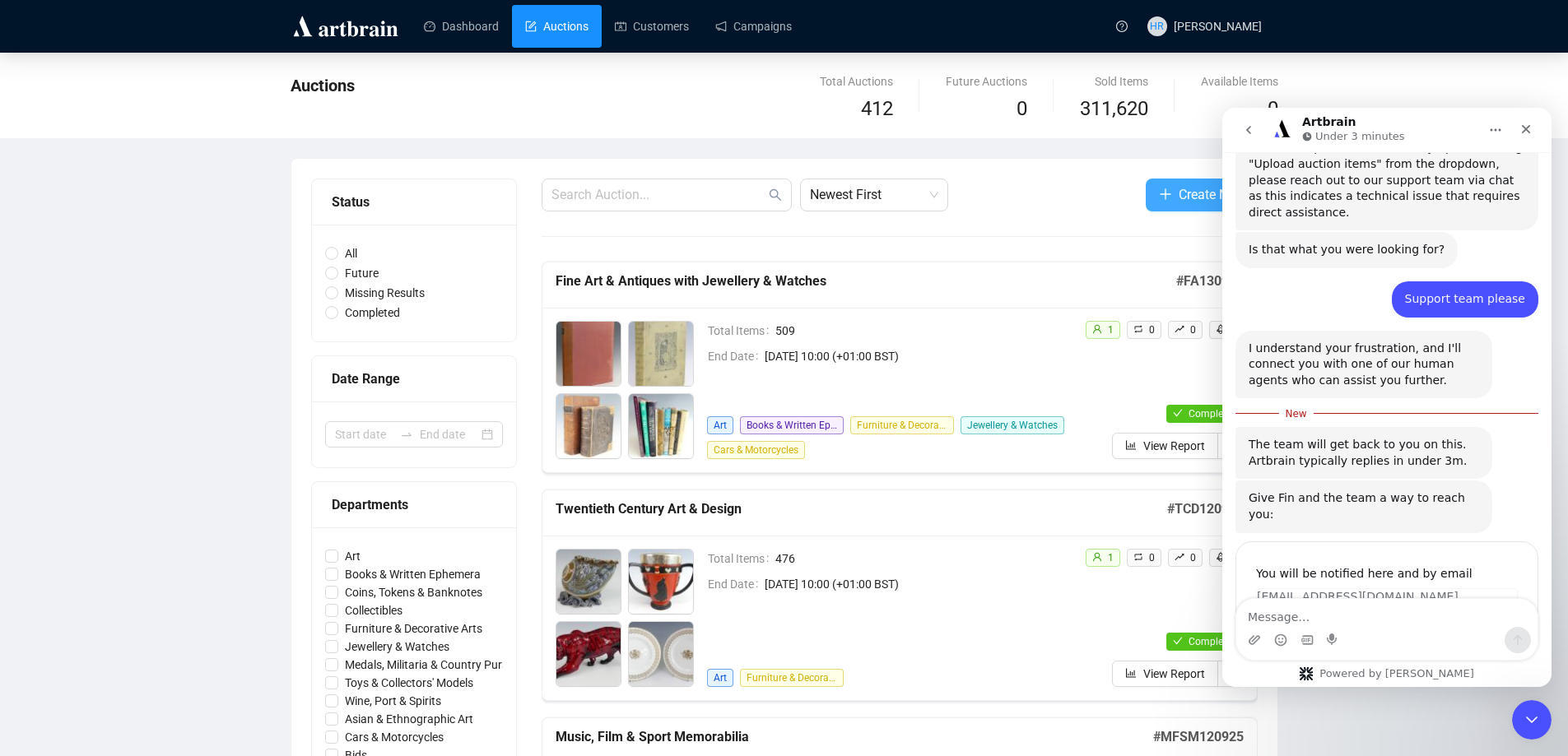
click at [1172, 194] on button "Create New" at bounding box center [1201, 195] width 112 height 33
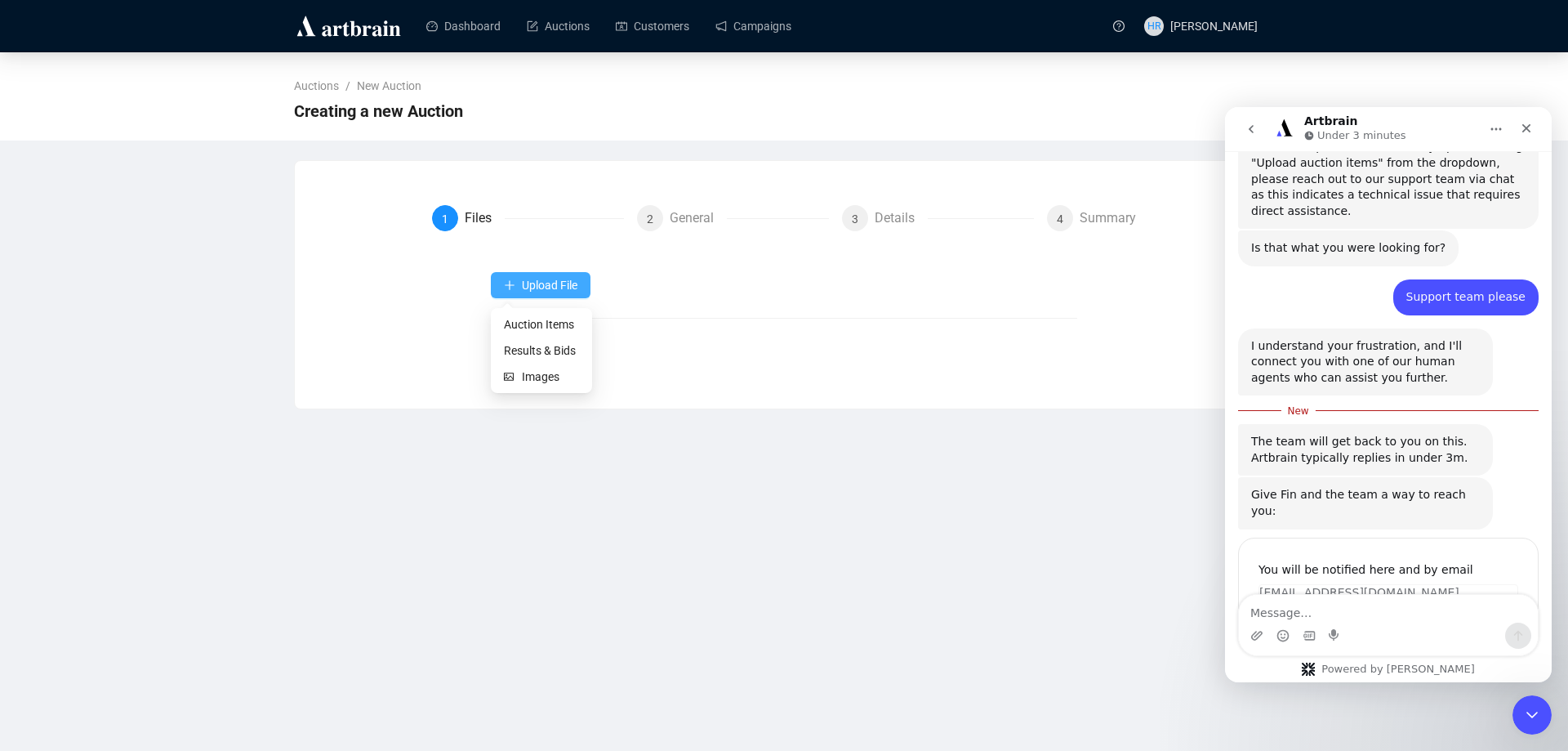
click at [560, 279] on span "Upload File" at bounding box center [549, 285] width 56 height 13
click at [525, 325] on span "Auction Items" at bounding box center [542, 325] width 75 height 18
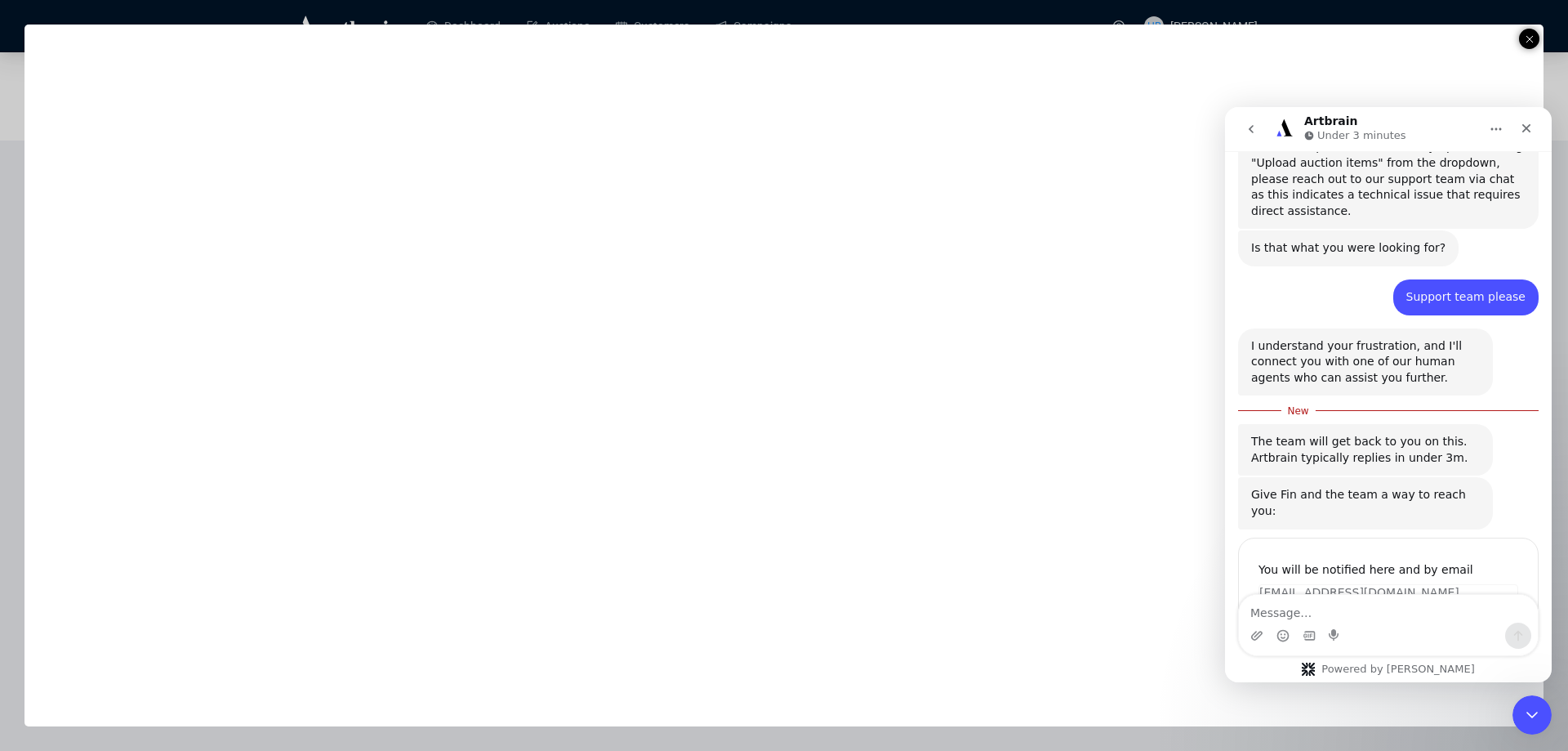
click at [1537, 707] on icon "Close Intercom Messenger" at bounding box center [1531, 714] width 19 height 19
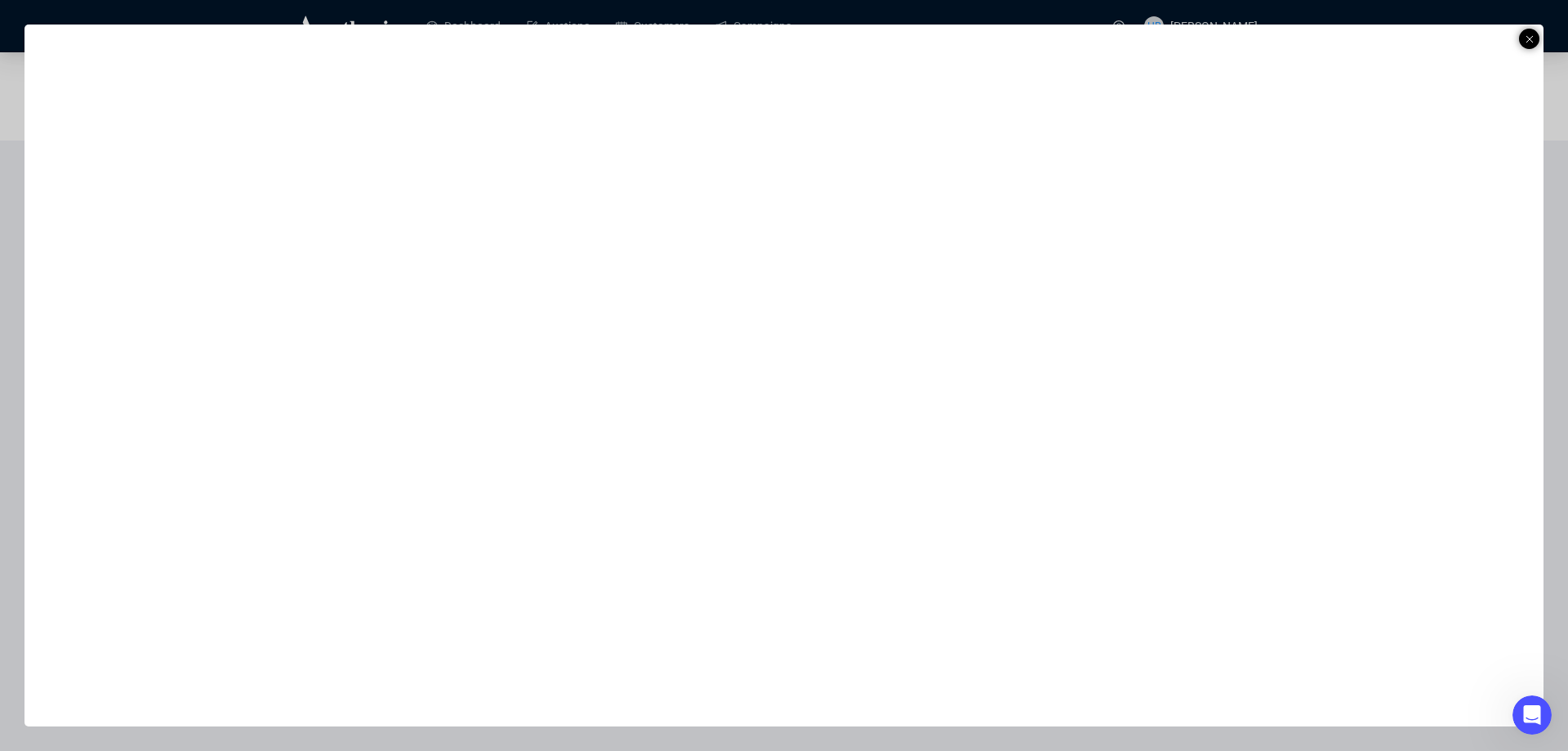
scroll to position [965, 0]
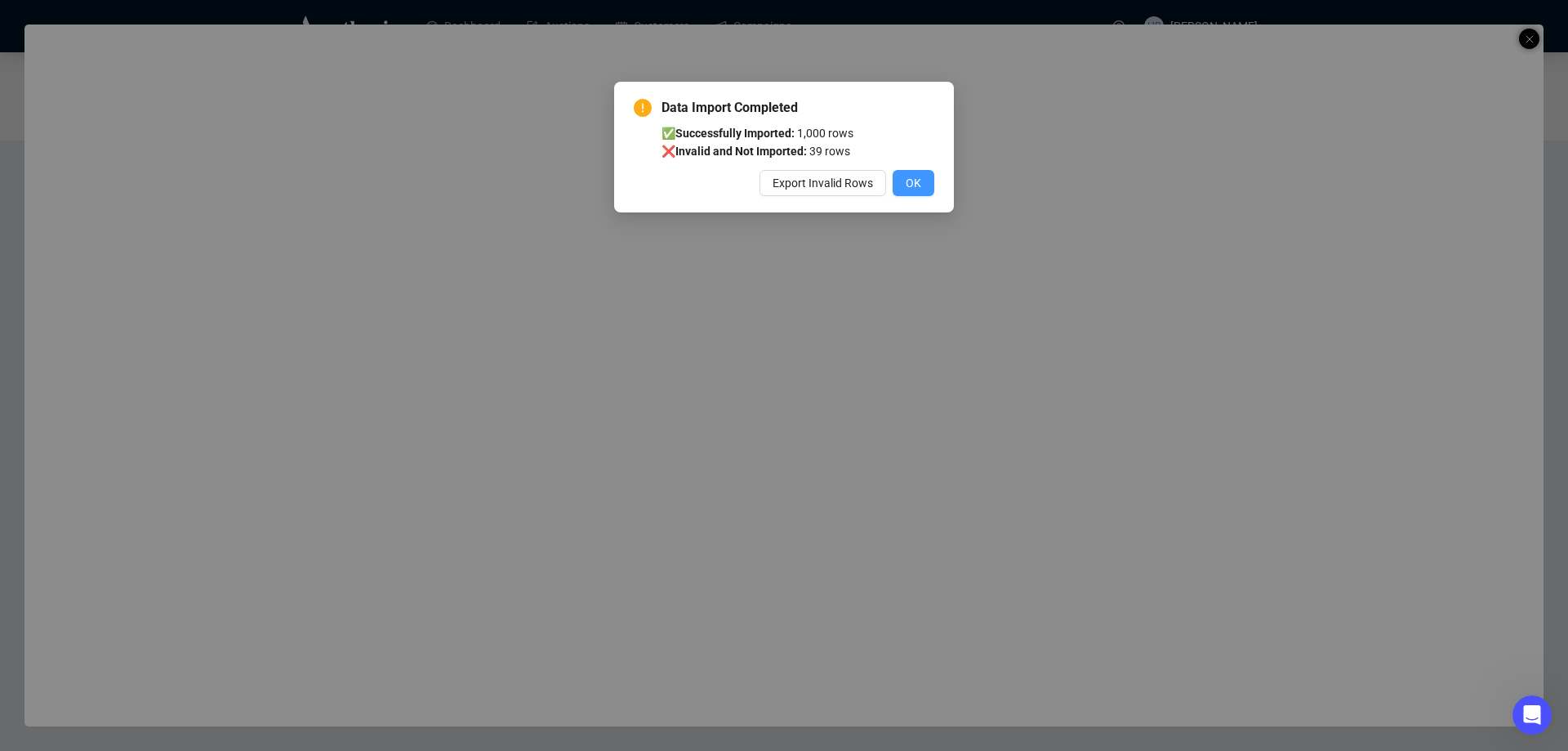
click at [909, 182] on span "OK" at bounding box center [913, 183] width 16 height 18
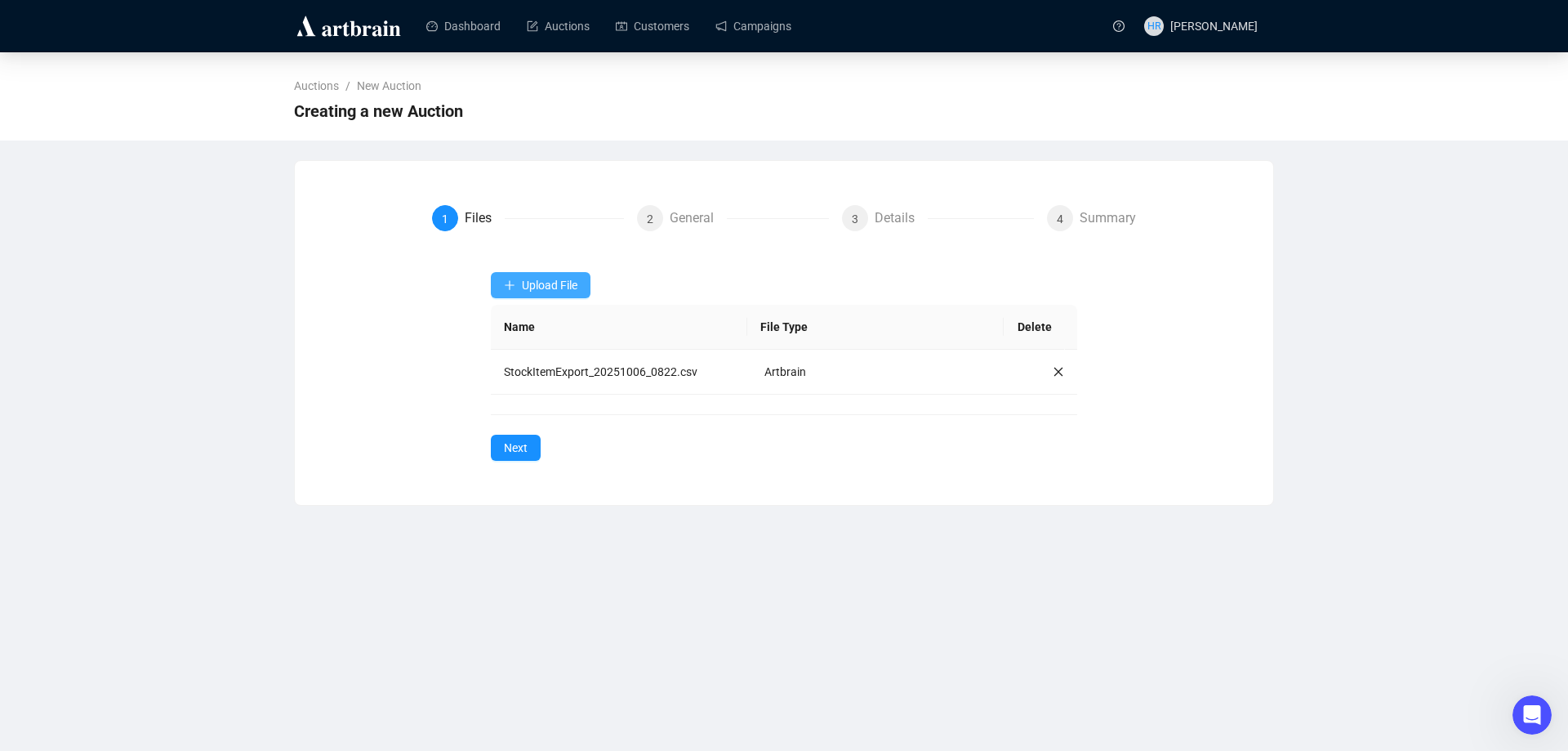
click at [504, 283] on icon "plus" at bounding box center [510, 285] width 11 height 11
click at [517, 352] on span "Results & Bids" at bounding box center [542, 351] width 75 height 18
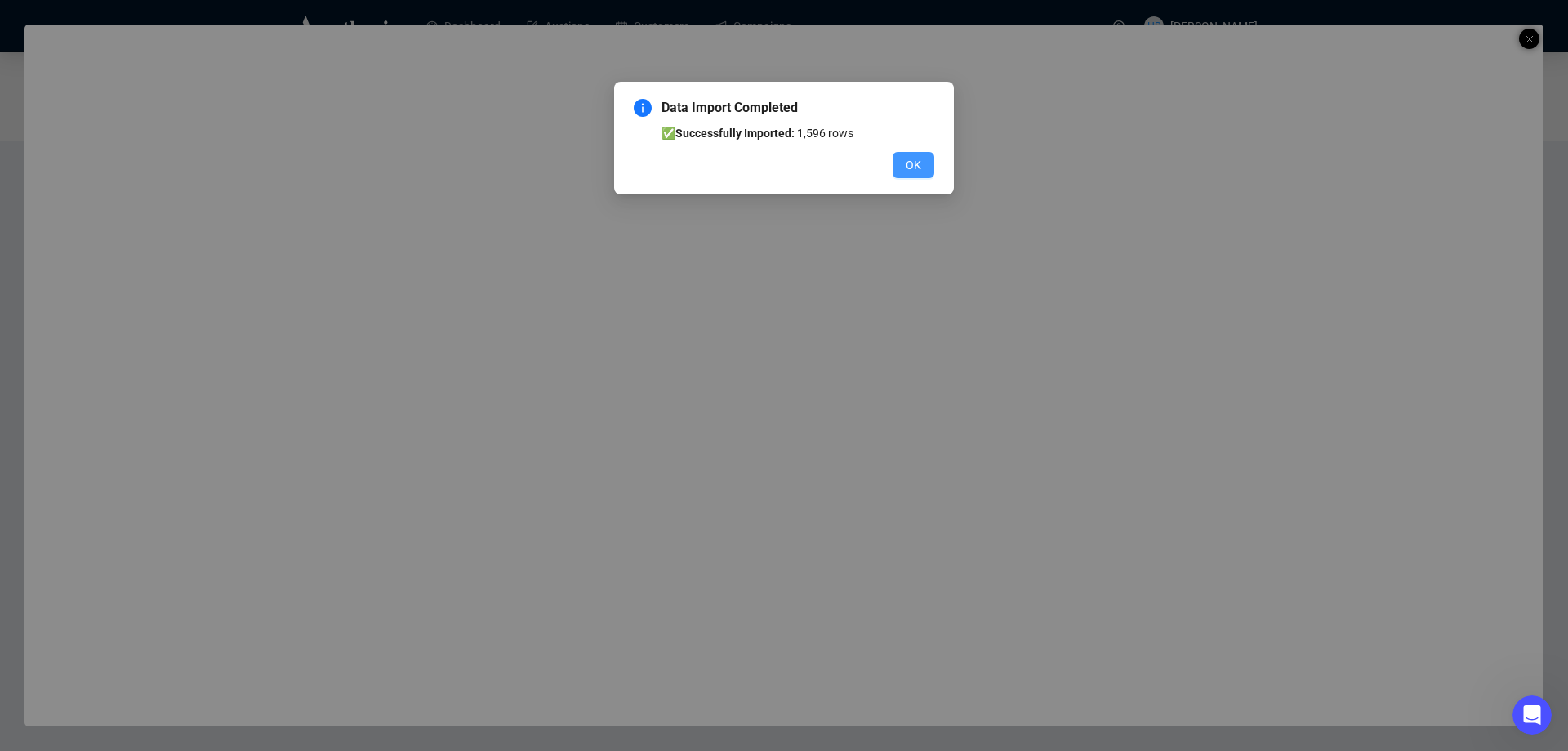
click at [931, 168] on button "OK" at bounding box center [913, 165] width 41 height 27
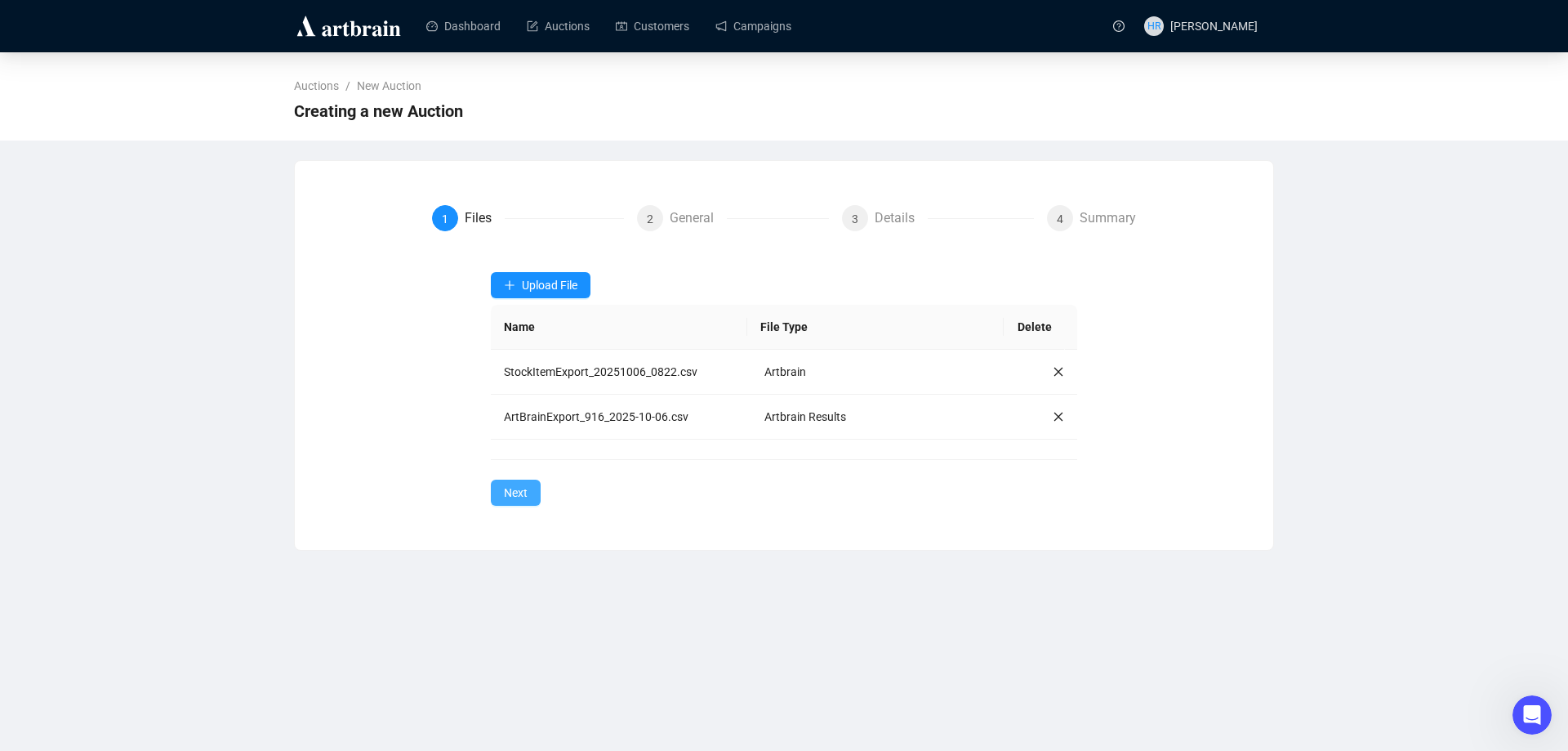
click at [526, 496] on span "Next" at bounding box center [516, 493] width 24 height 18
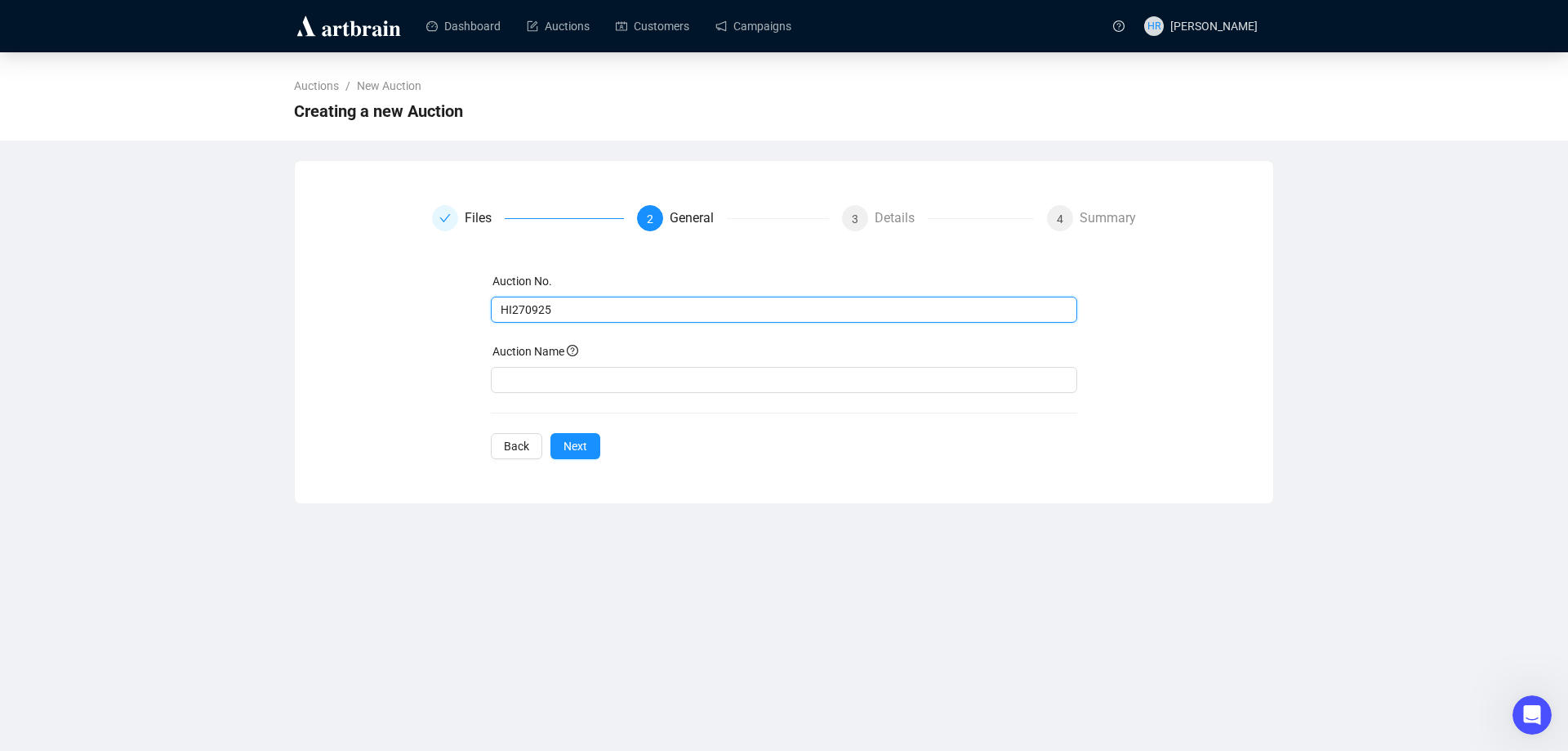
drag, startPoint x: 559, startPoint y: 312, endPoint x: 363, endPoint y: 302, distance: 196.3
click at [363, 302] on div "Files 2 General 3 Details 4 Summary Auction No. HI270925 Auction Name Back Next" at bounding box center [784, 332] width 939 height 254
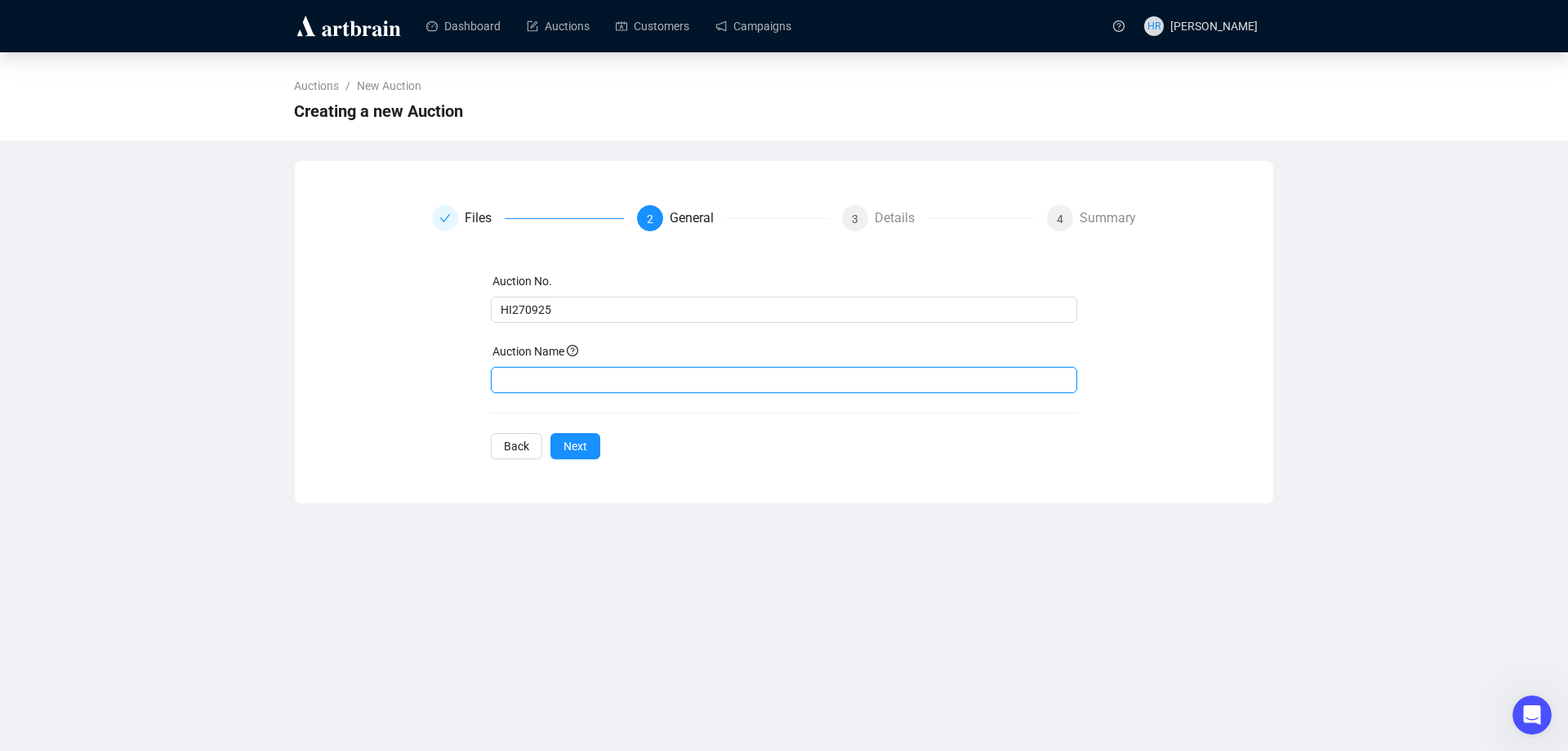
click at [540, 382] on input "text" at bounding box center [784, 380] width 587 height 27
paste input "HI270925"
drag, startPoint x: 510, startPoint y: 377, endPoint x: 845, endPoint y: 415, distance: 337.1
click at [844, 415] on div "Auction No. HI270925 Auction Name HI270925 Back Next" at bounding box center [784, 366] width 587 height 187
type input "Home & Interiors"
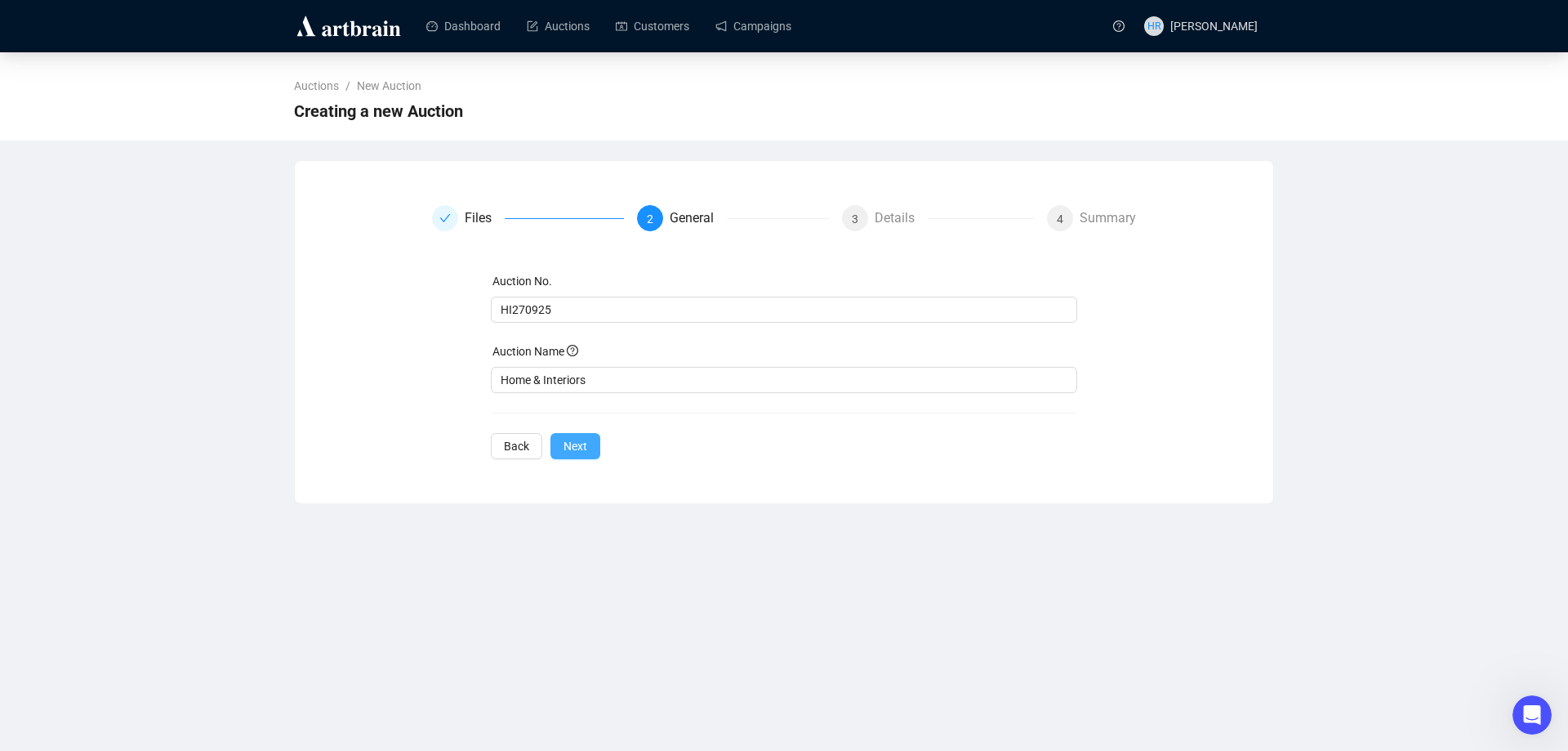
click at [579, 448] on span "Next" at bounding box center [576, 447] width 24 height 18
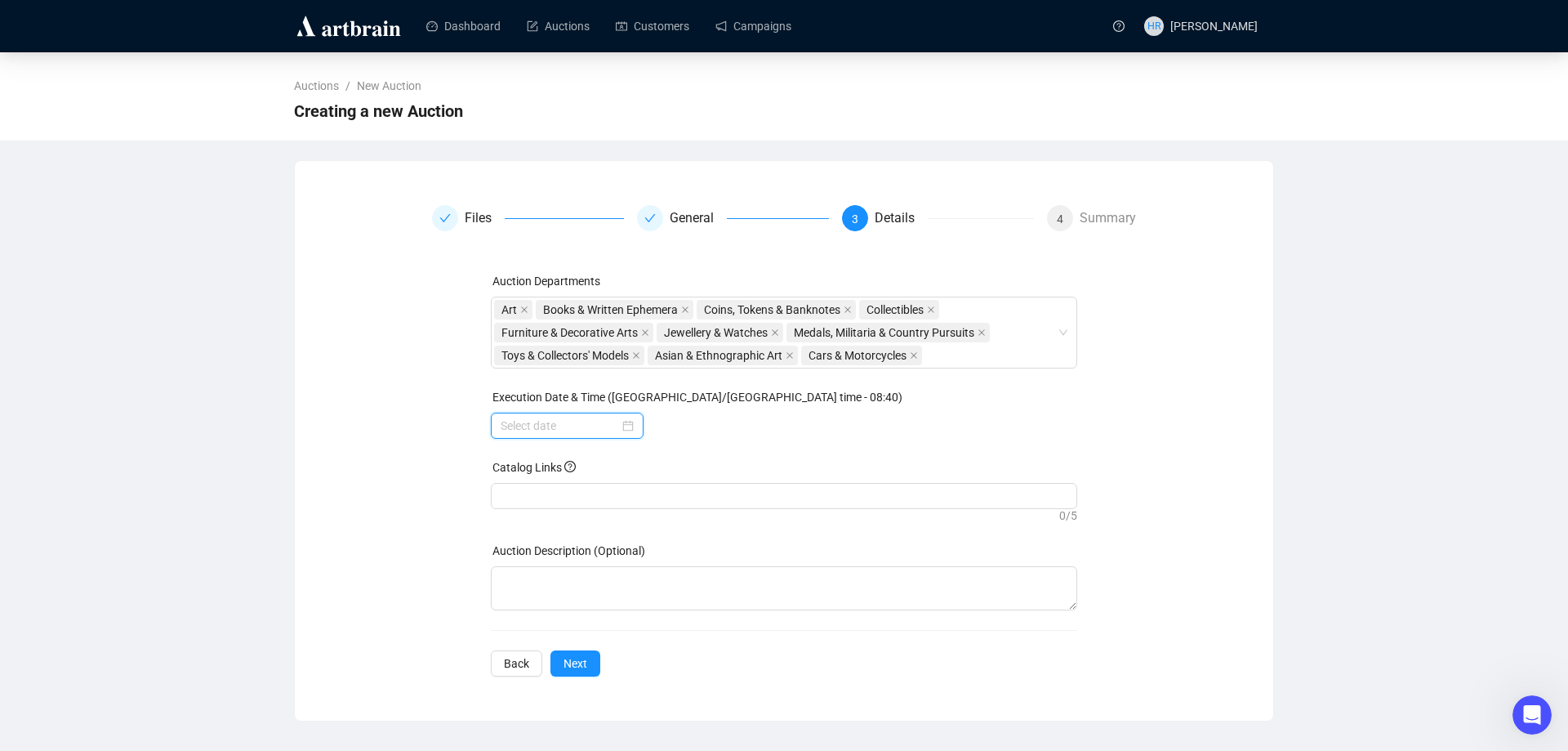
click at [559, 425] on input at bounding box center [559, 426] width 118 height 18
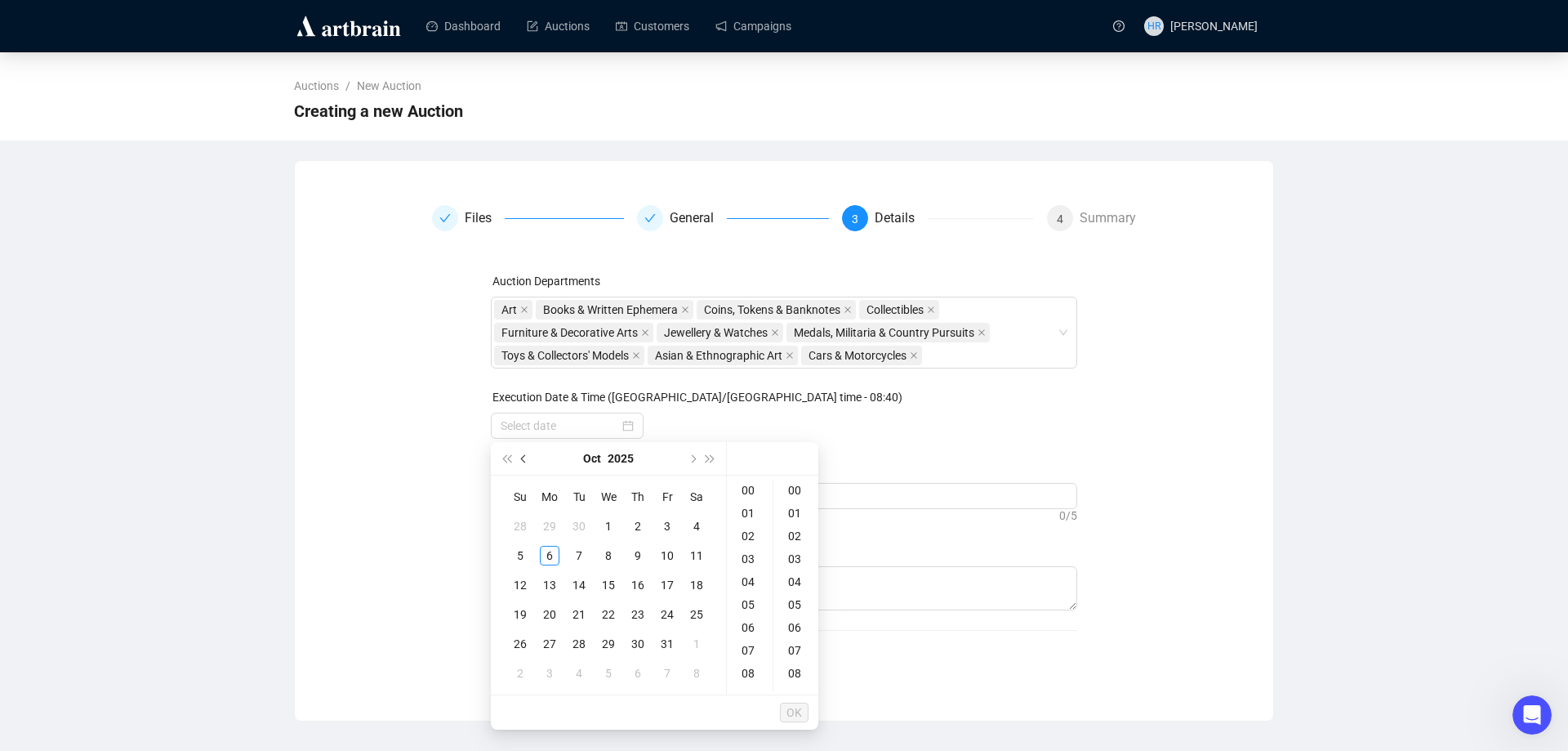
click at [521, 458] on span "Previous month (PageUp)" at bounding box center [525, 458] width 8 height 8
type input "[DATE] 00:00"
type input "[DATE] 06:00"
click at [695, 615] on div "27" at bounding box center [696, 614] width 19 height 19
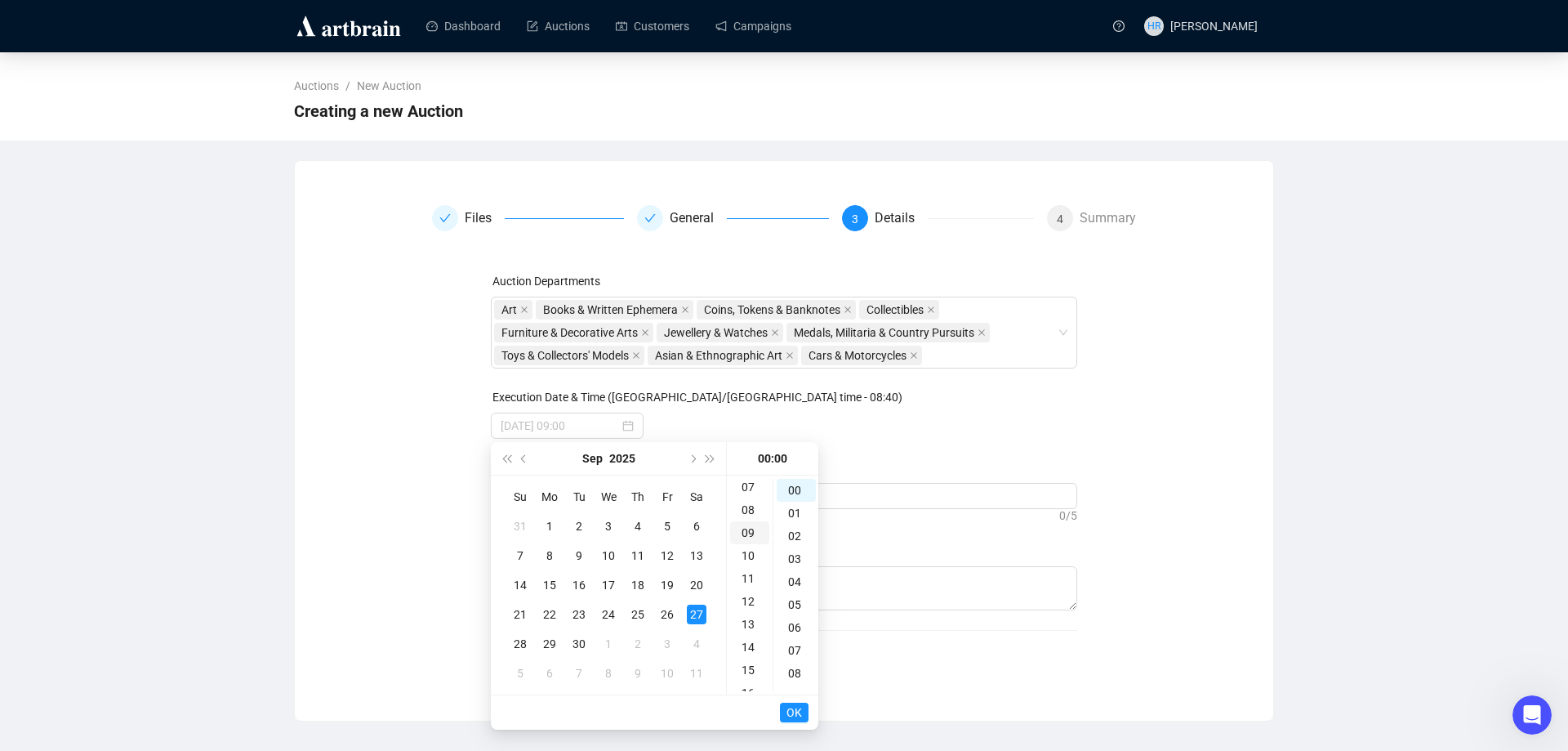
click at [741, 524] on div "09" at bounding box center [750, 533] width 39 height 23
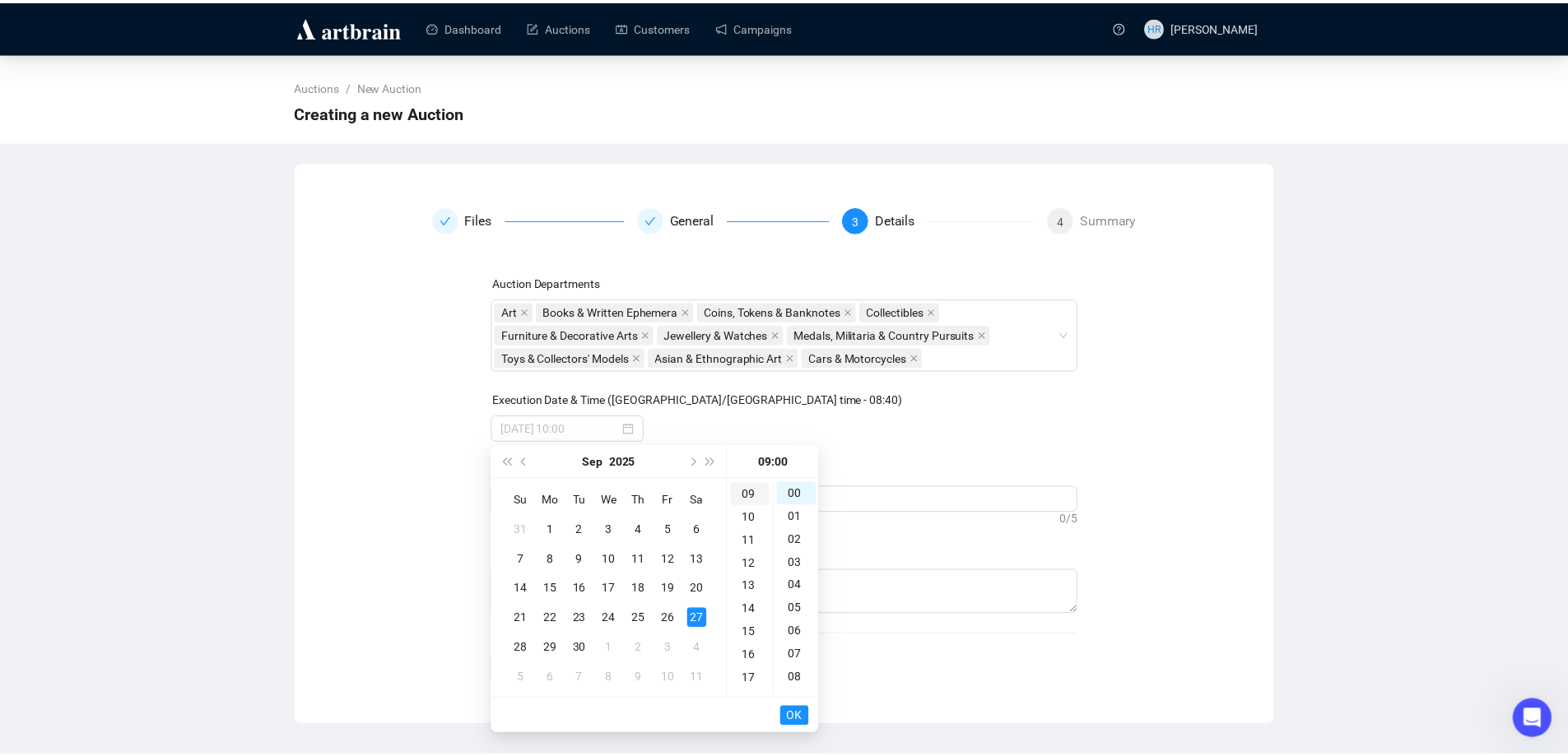
scroll to position [208, 0]
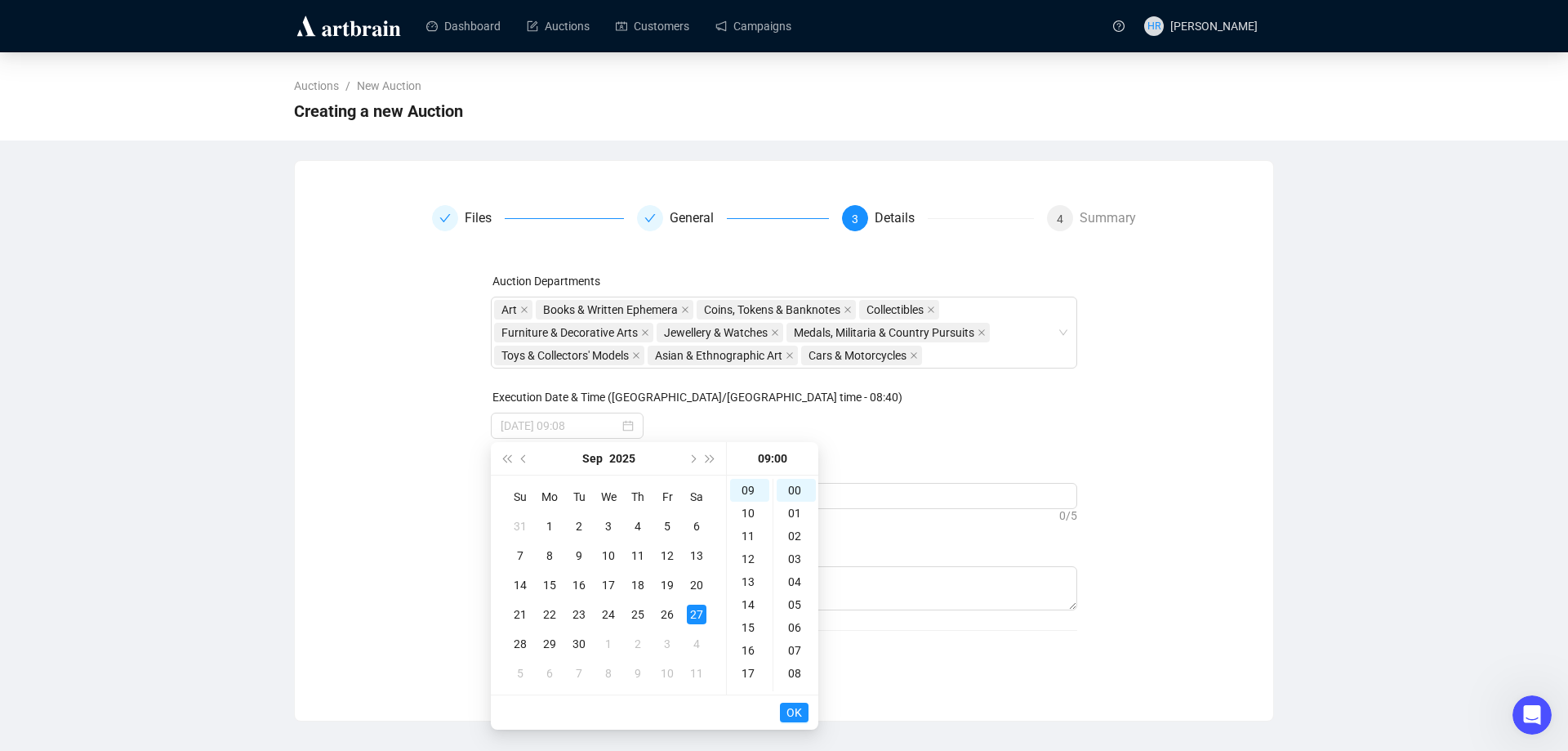
type input "[DATE] 09:00"
click at [806, 709] on button "OK" at bounding box center [794, 712] width 28 height 19
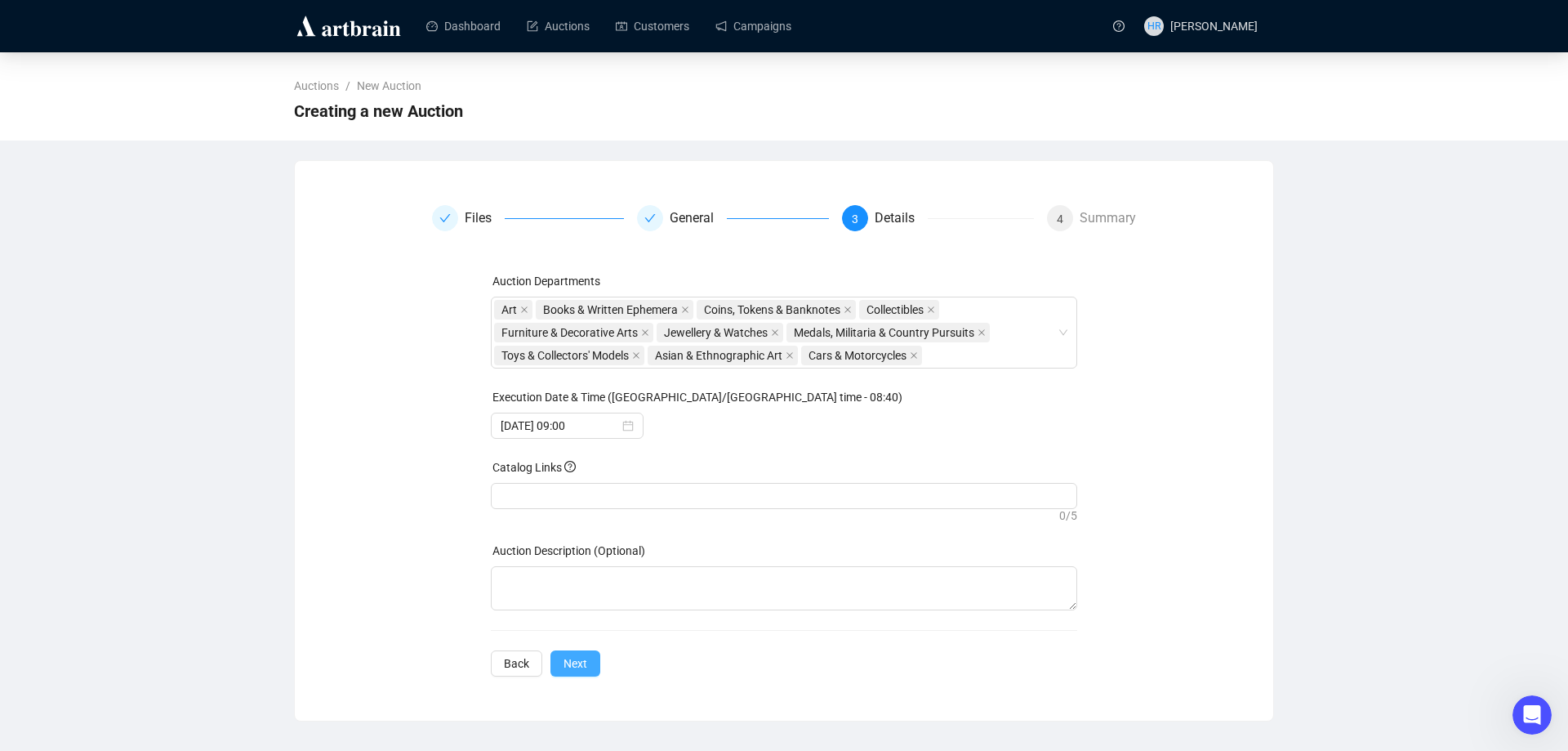
click at [574, 669] on span "Next" at bounding box center [576, 664] width 24 height 18
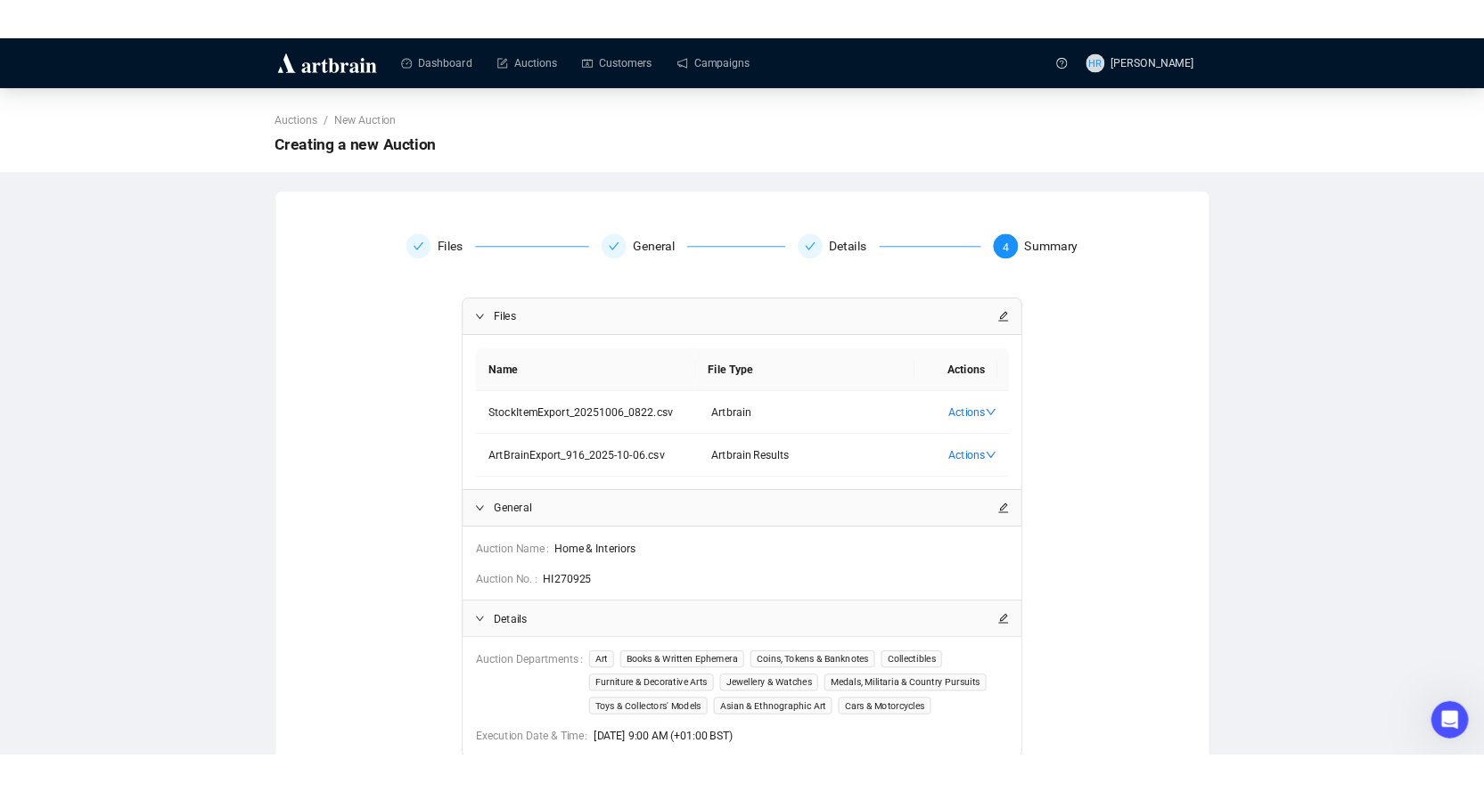
scroll to position [149, 0]
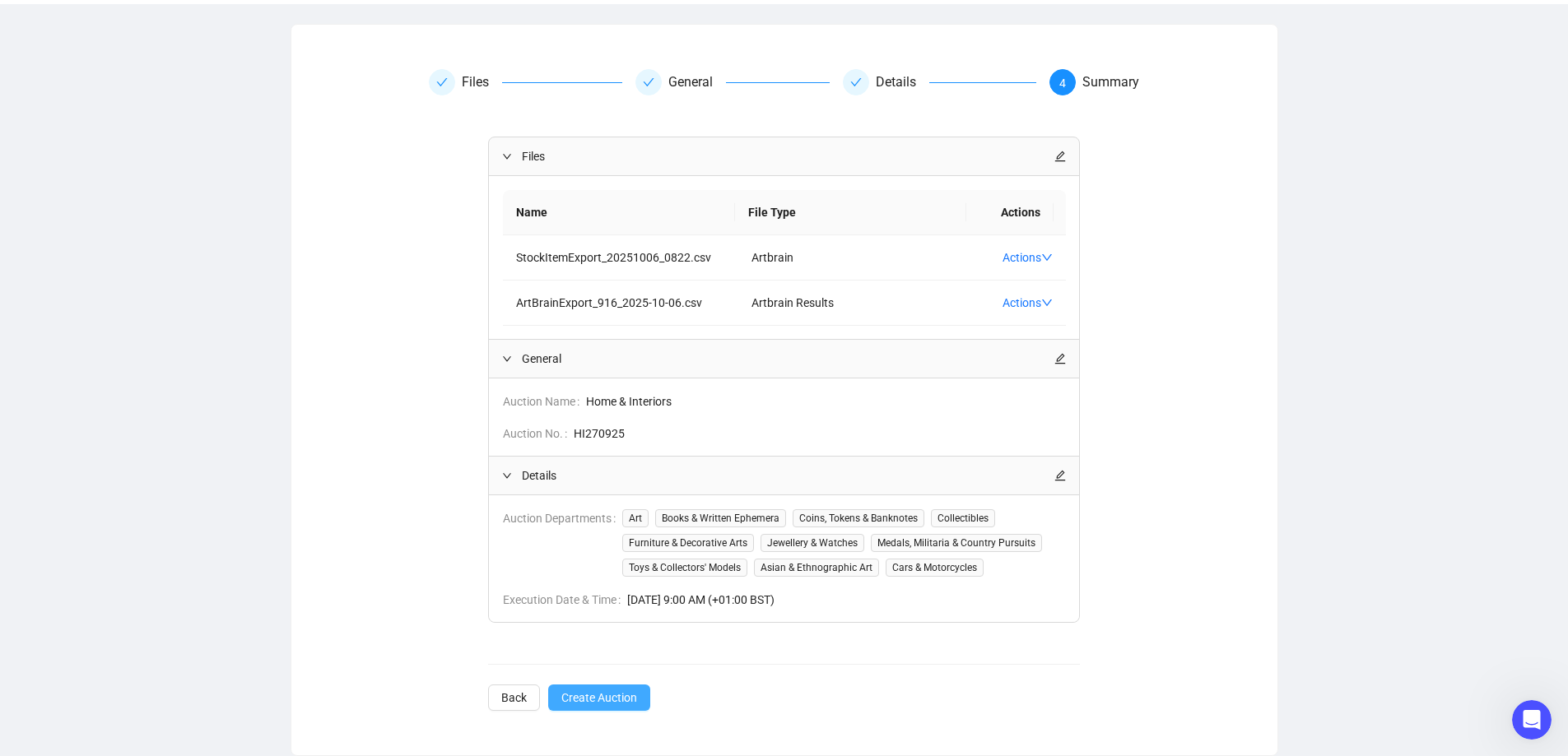
click at [588, 693] on span "Create Auction" at bounding box center [599, 698] width 76 height 18
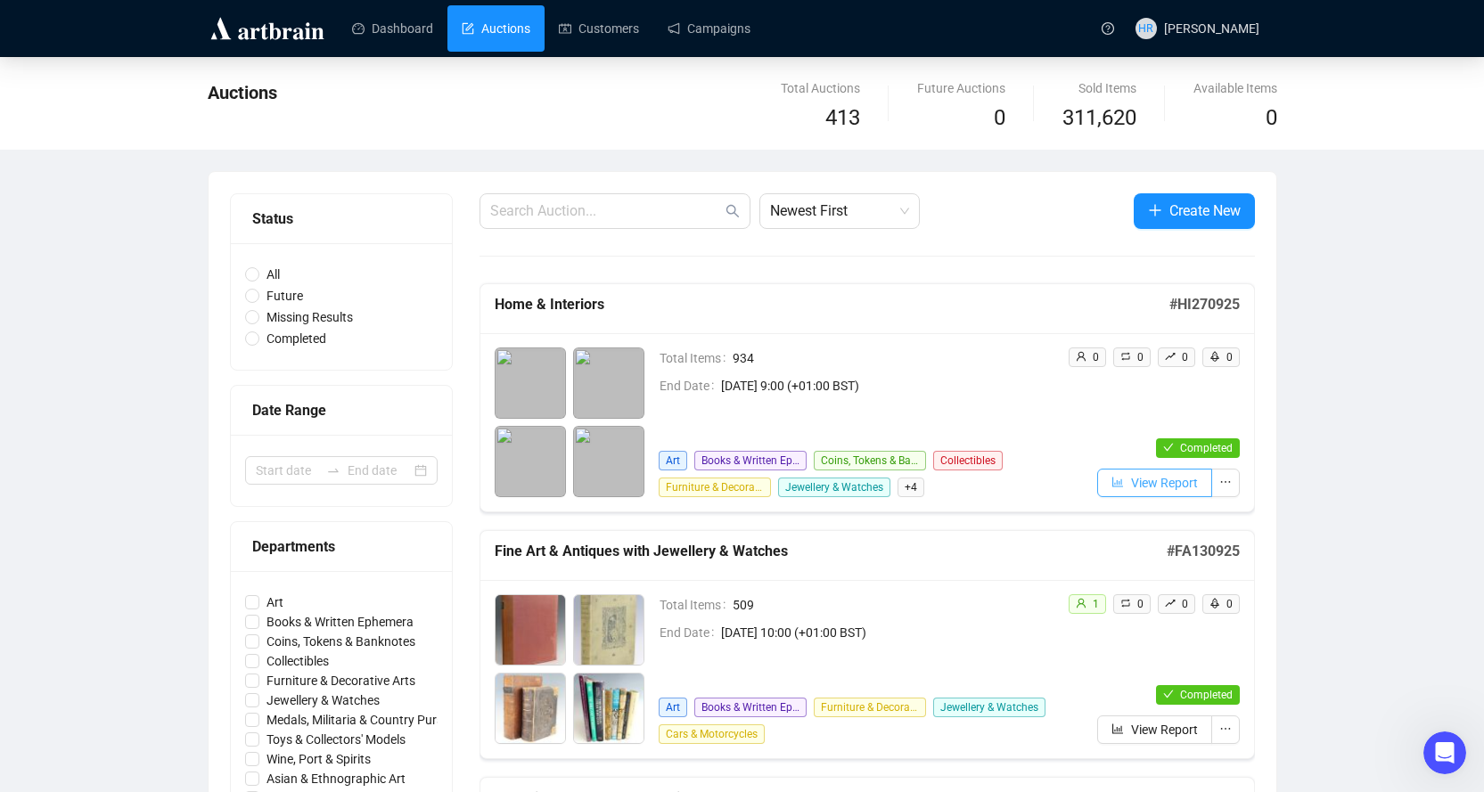
click at [1111, 479] on icon "bar-chart" at bounding box center [1117, 482] width 12 height 12
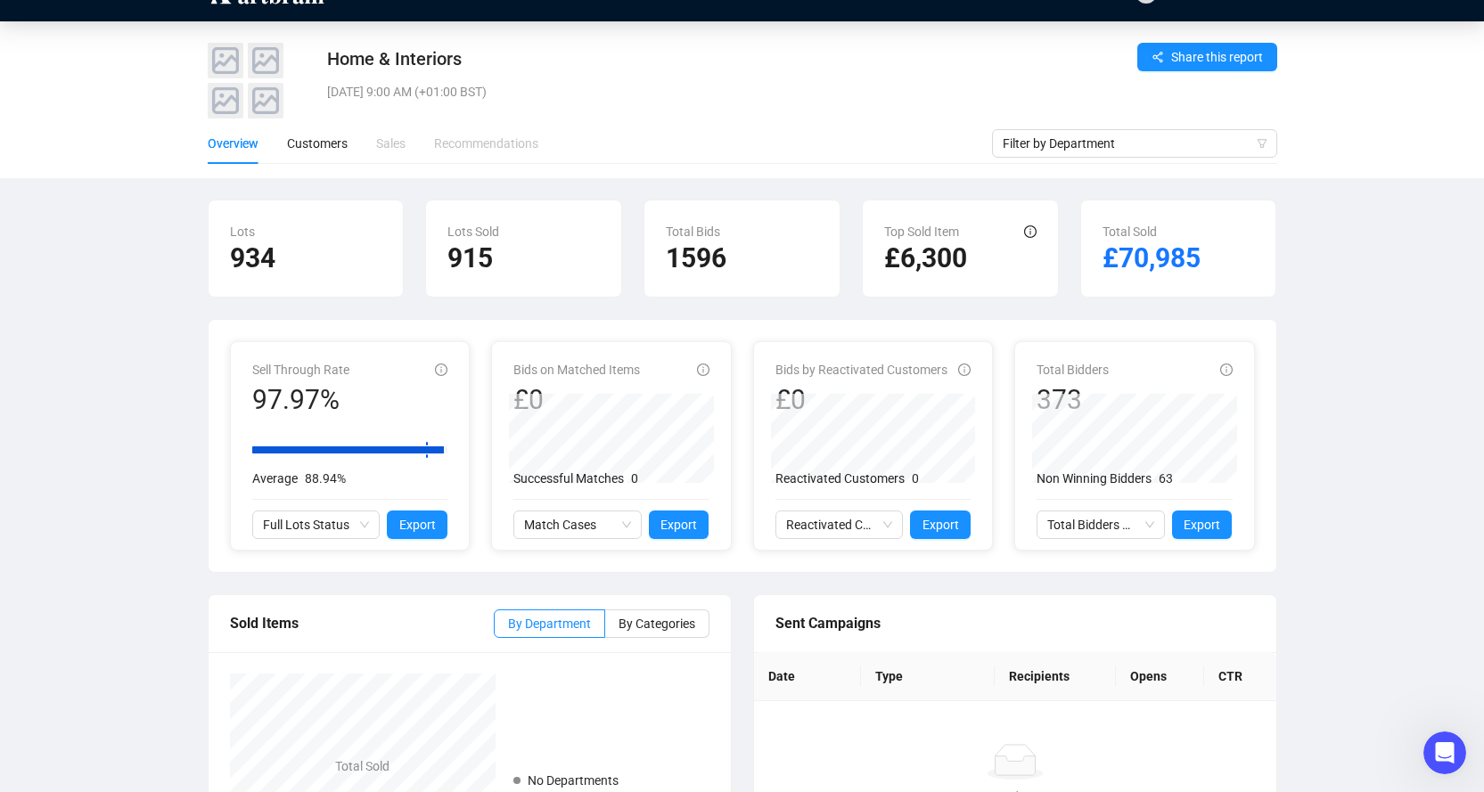
scroll to position [4, 0]
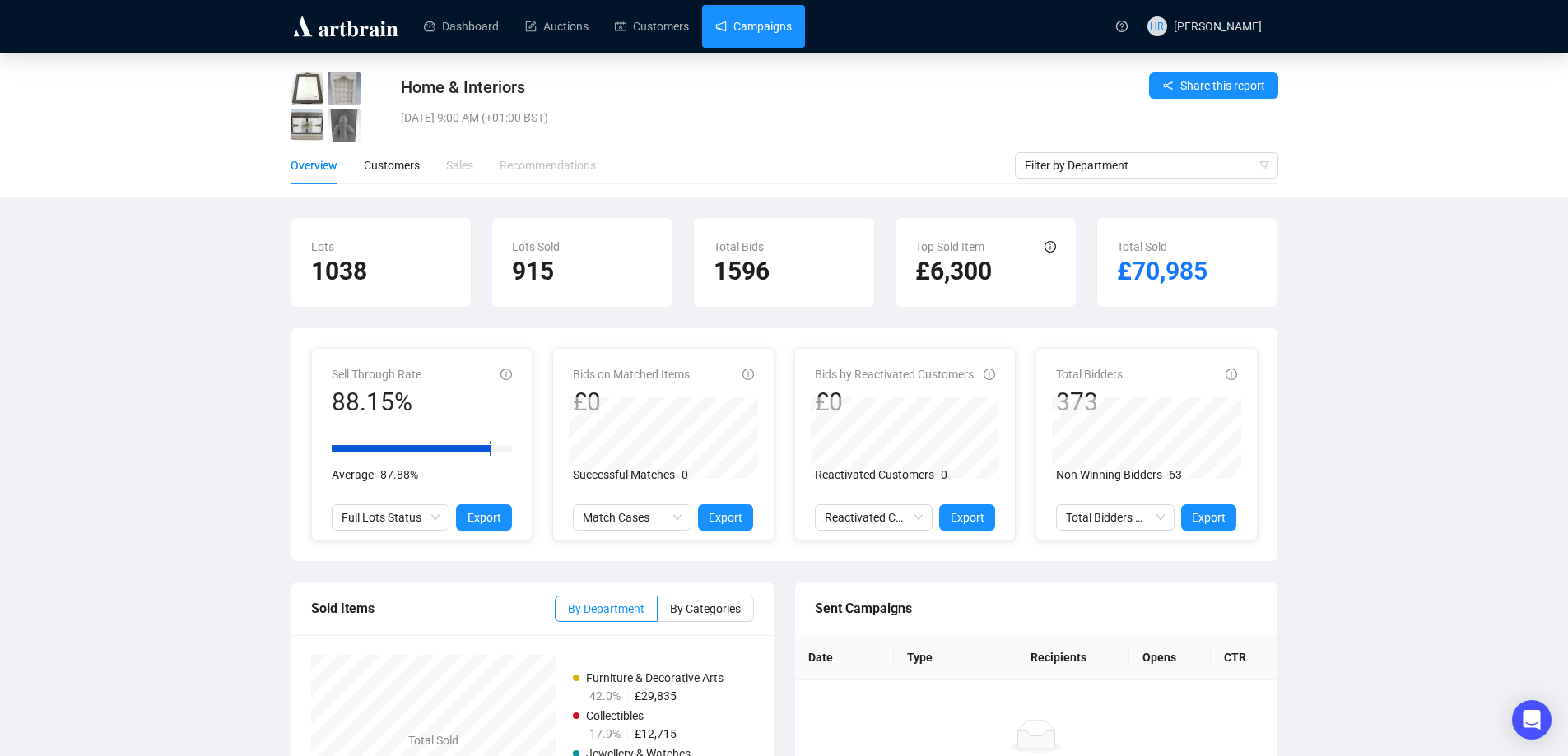
click at [715, 30] on link "Campaigns" at bounding box center [753, 26] width 77 height 42
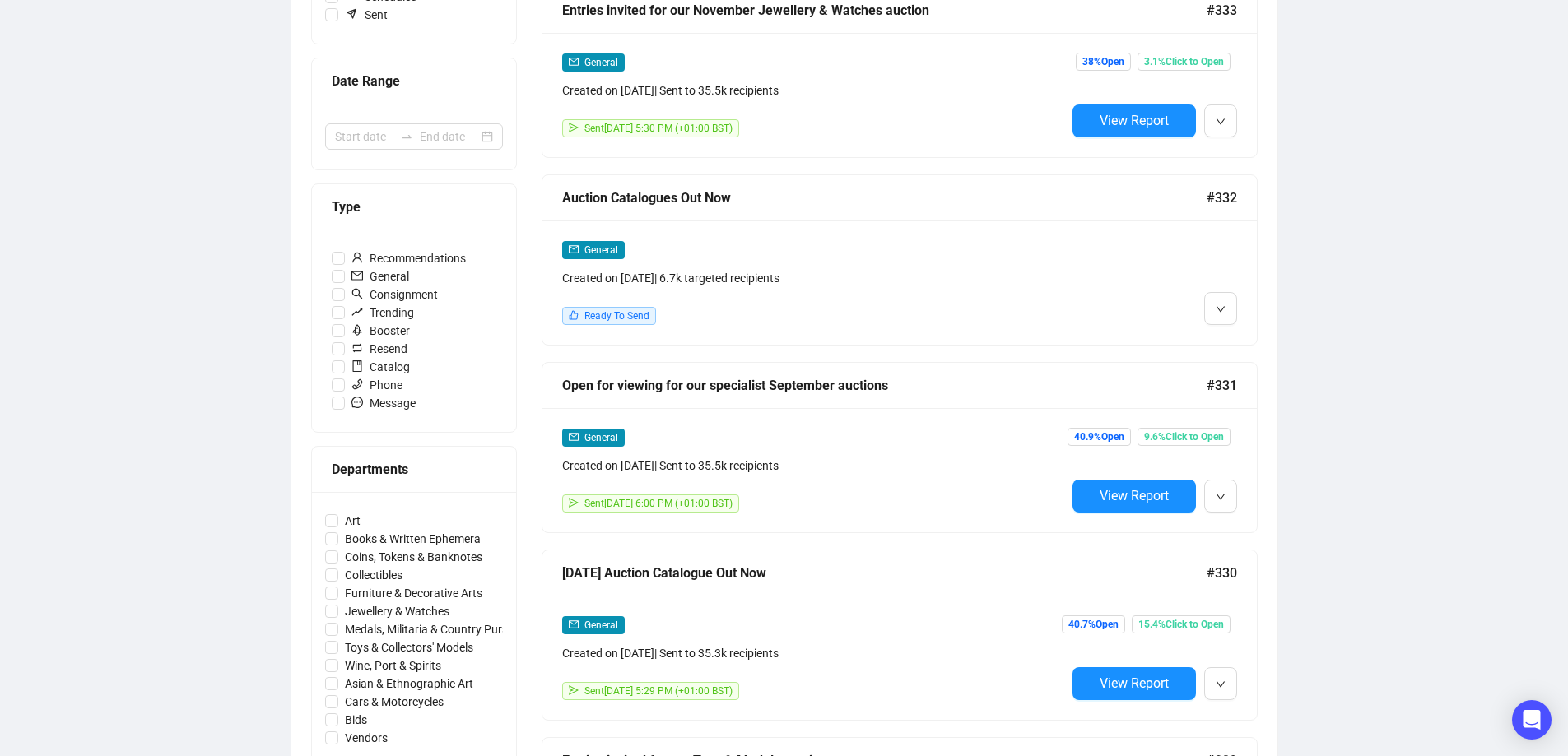
scroll to position [164, 0]
